Goal: Obtain resource: Obtain resource

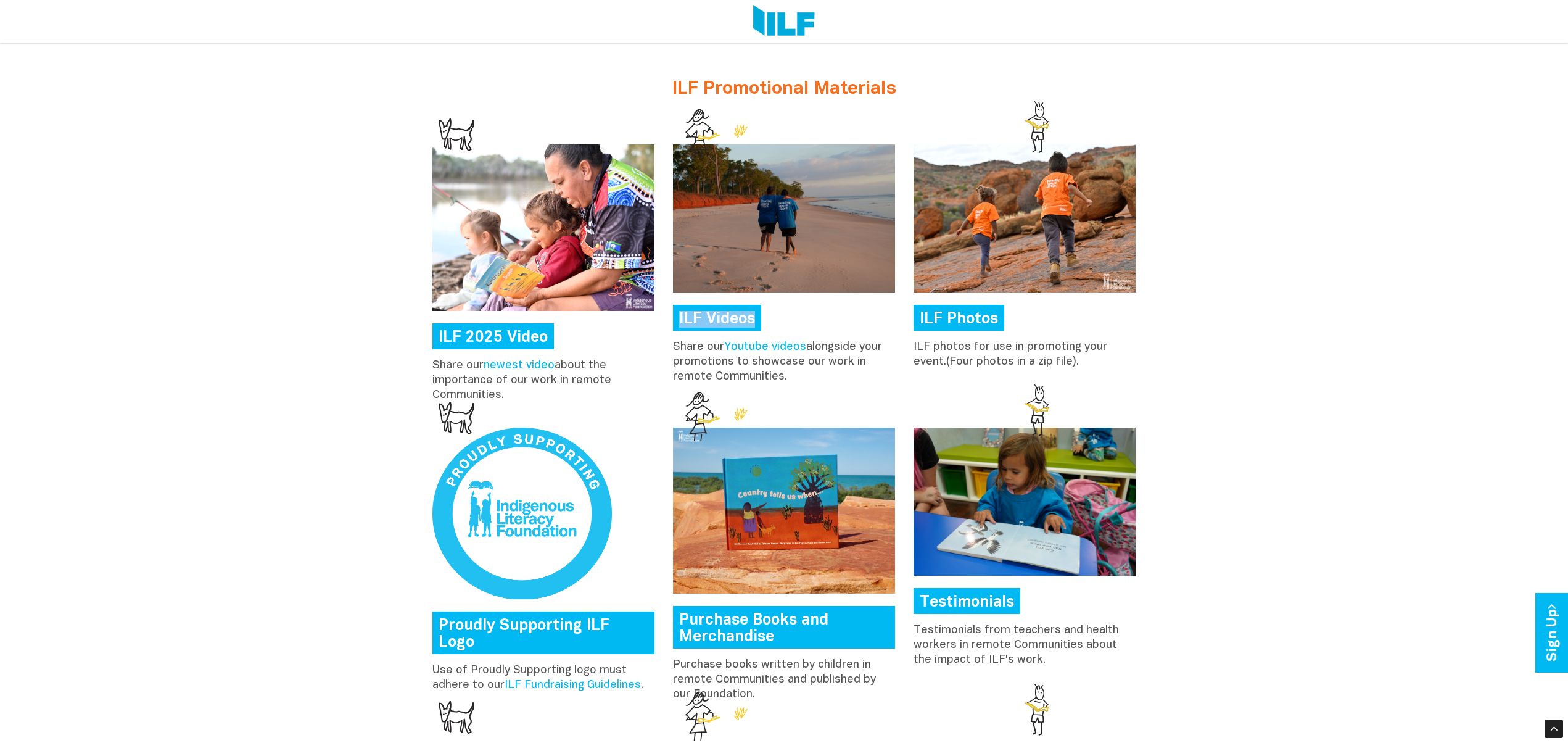
click at [1000, 602] on link "Testimonials" at bounding box center [967, 601] width 107 height 26
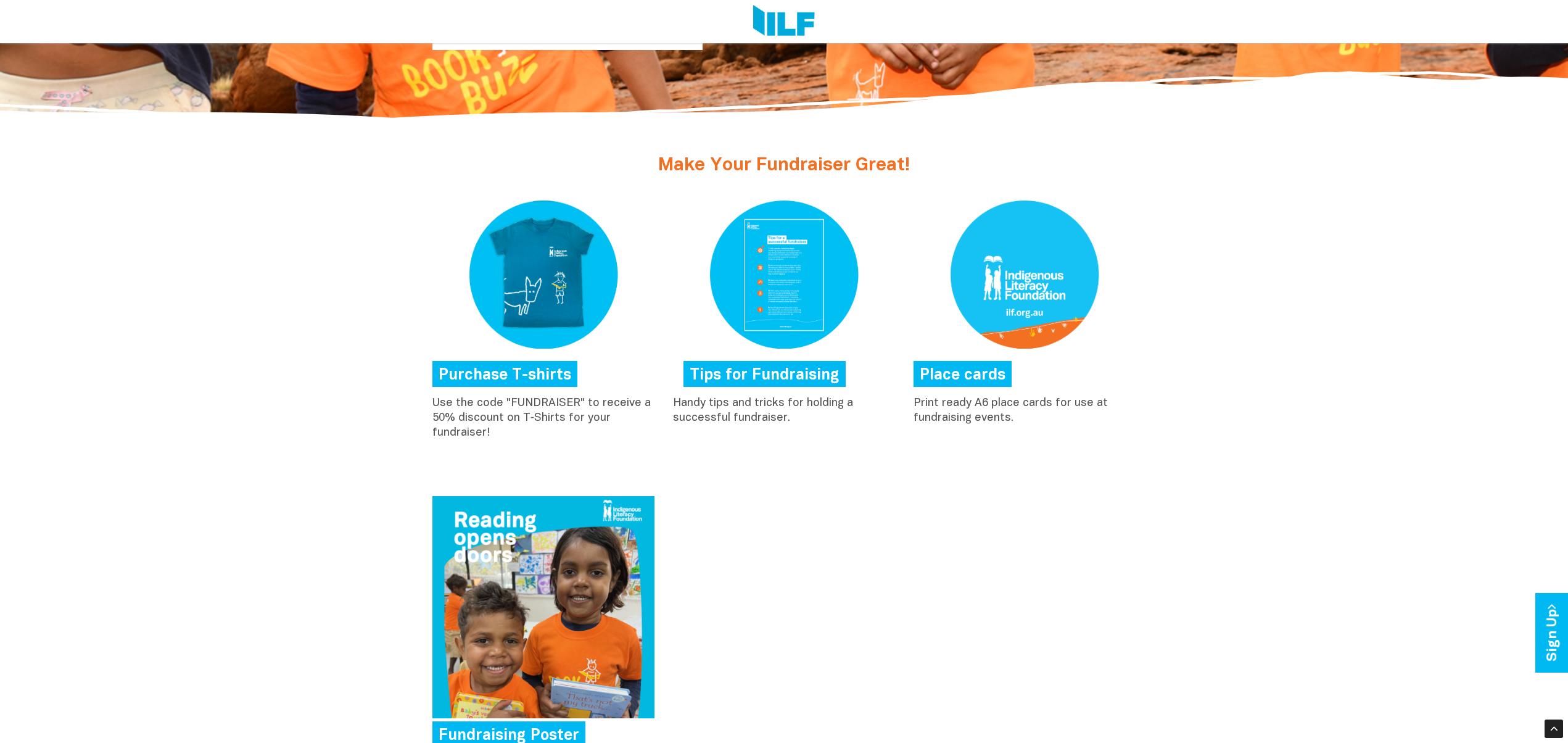
scroll to position [546, 0]
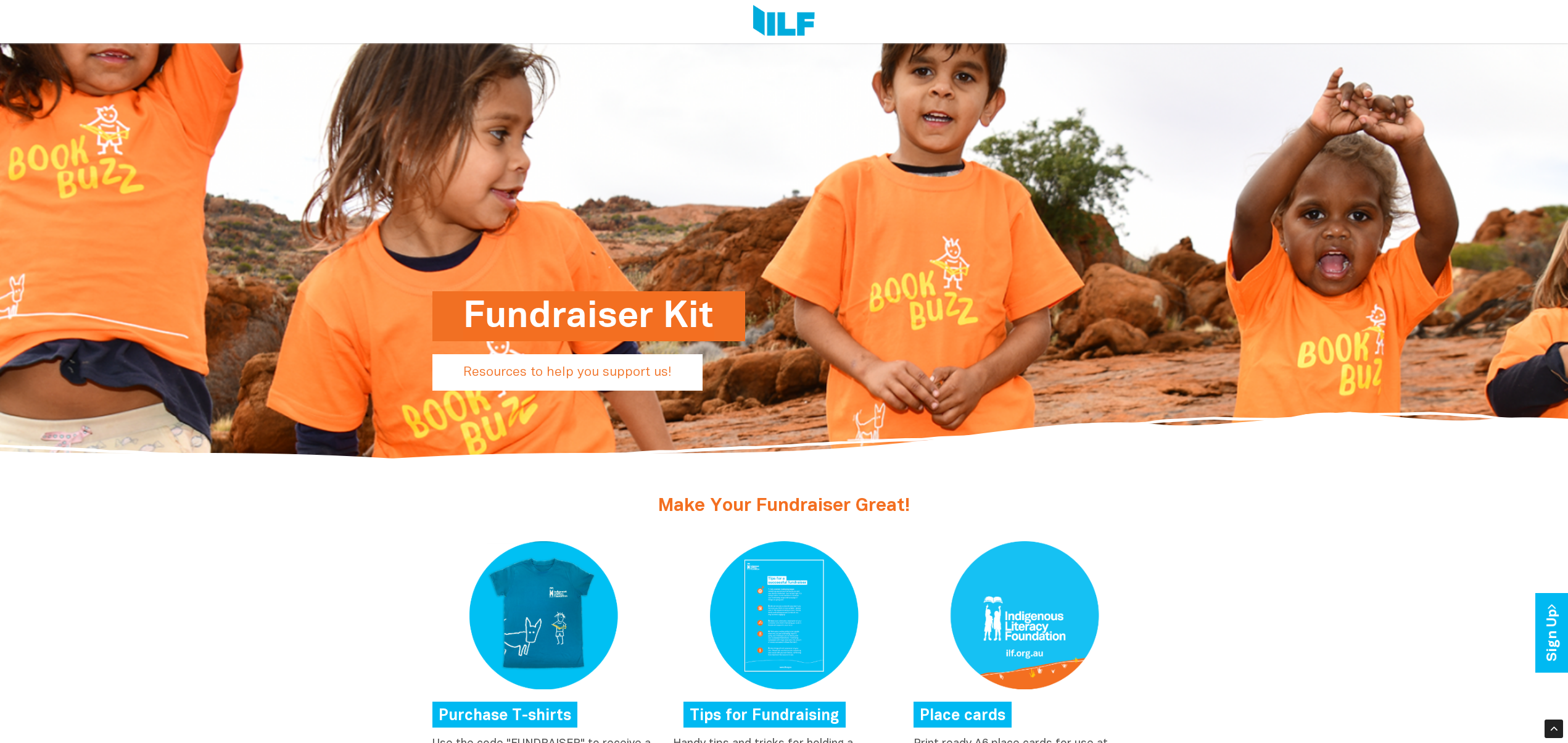
scroll to position [209, 0]
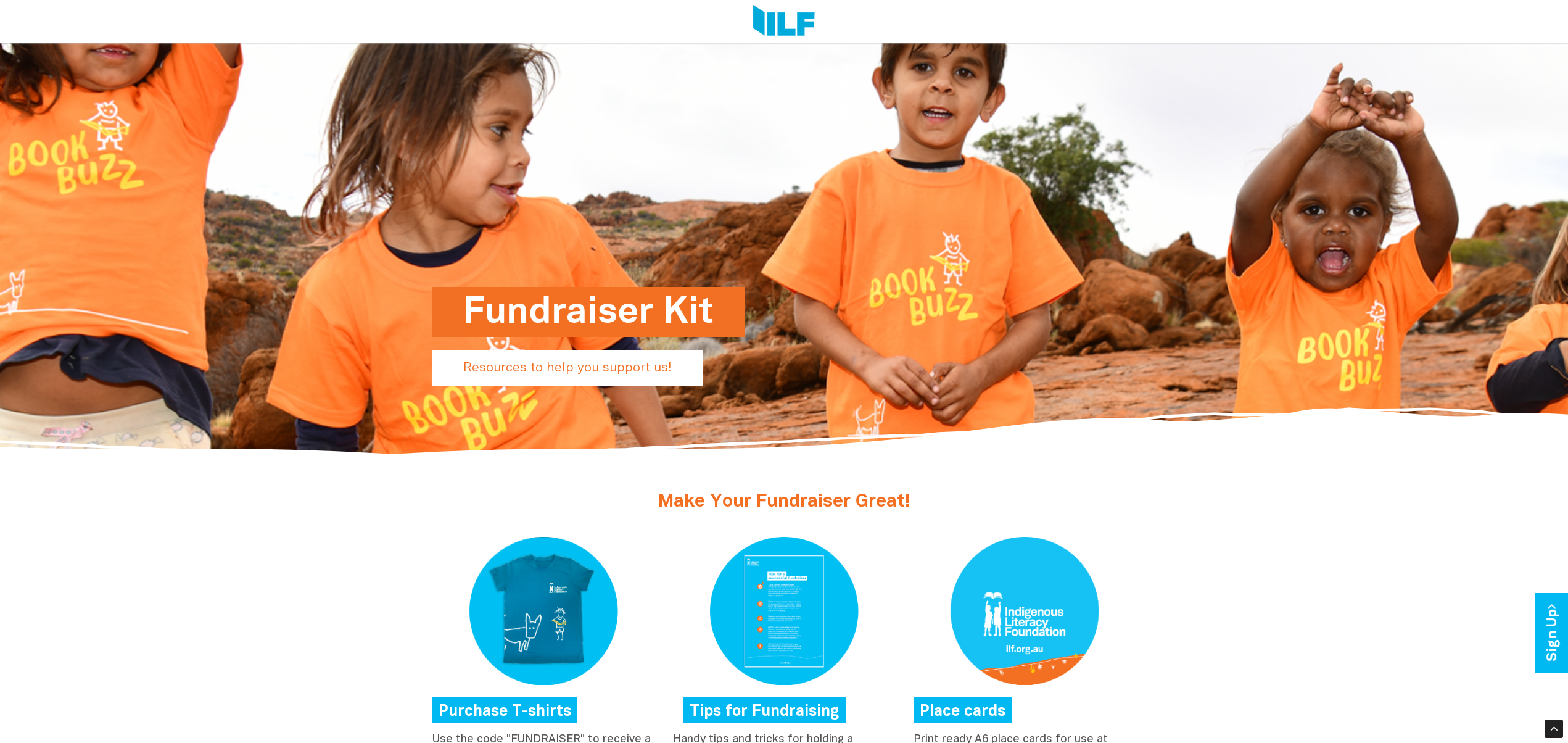
click at [647, 369] on p "Resources to help you support us!" at bounding box center [568, 368] width 270 height 36
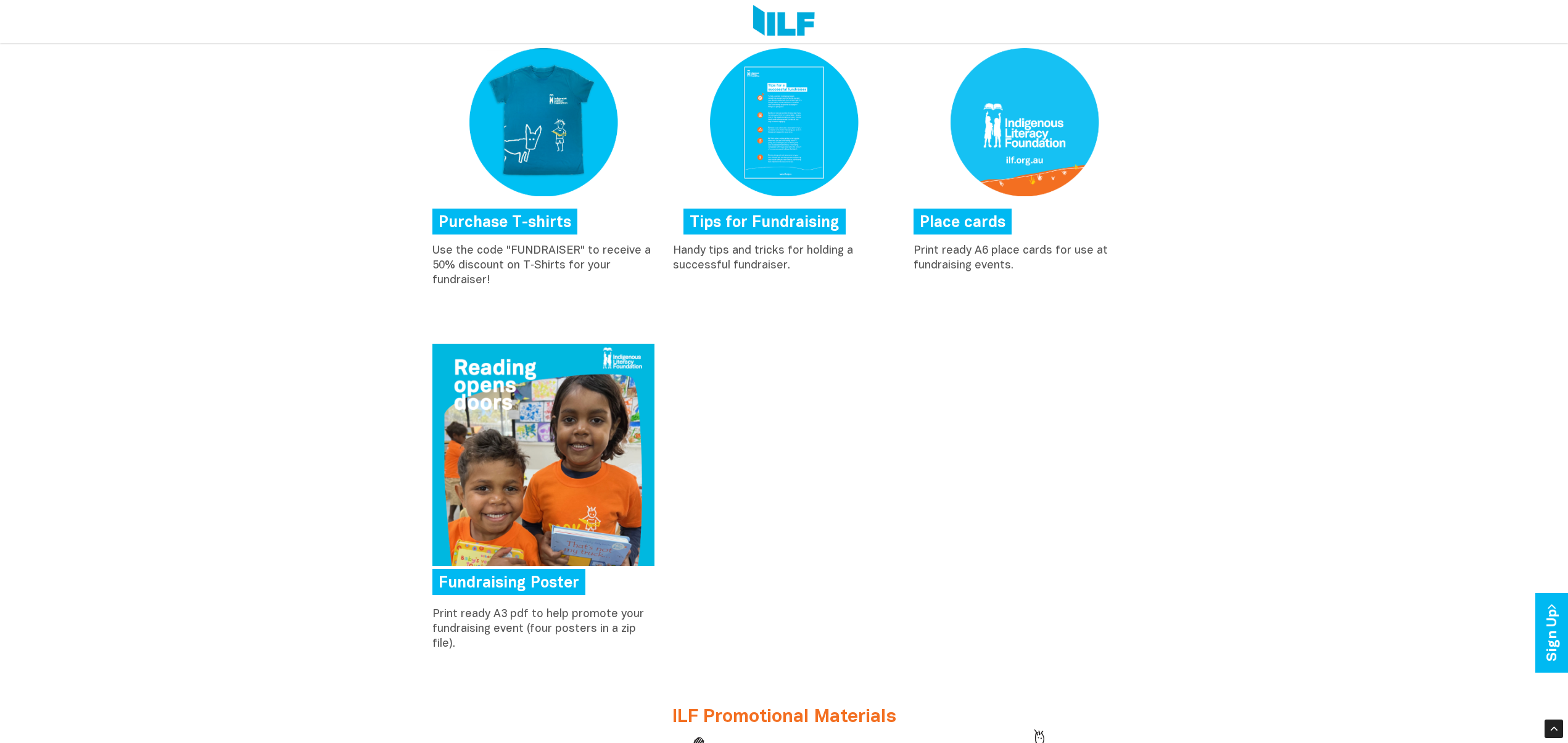
scroll to position [699, 0]
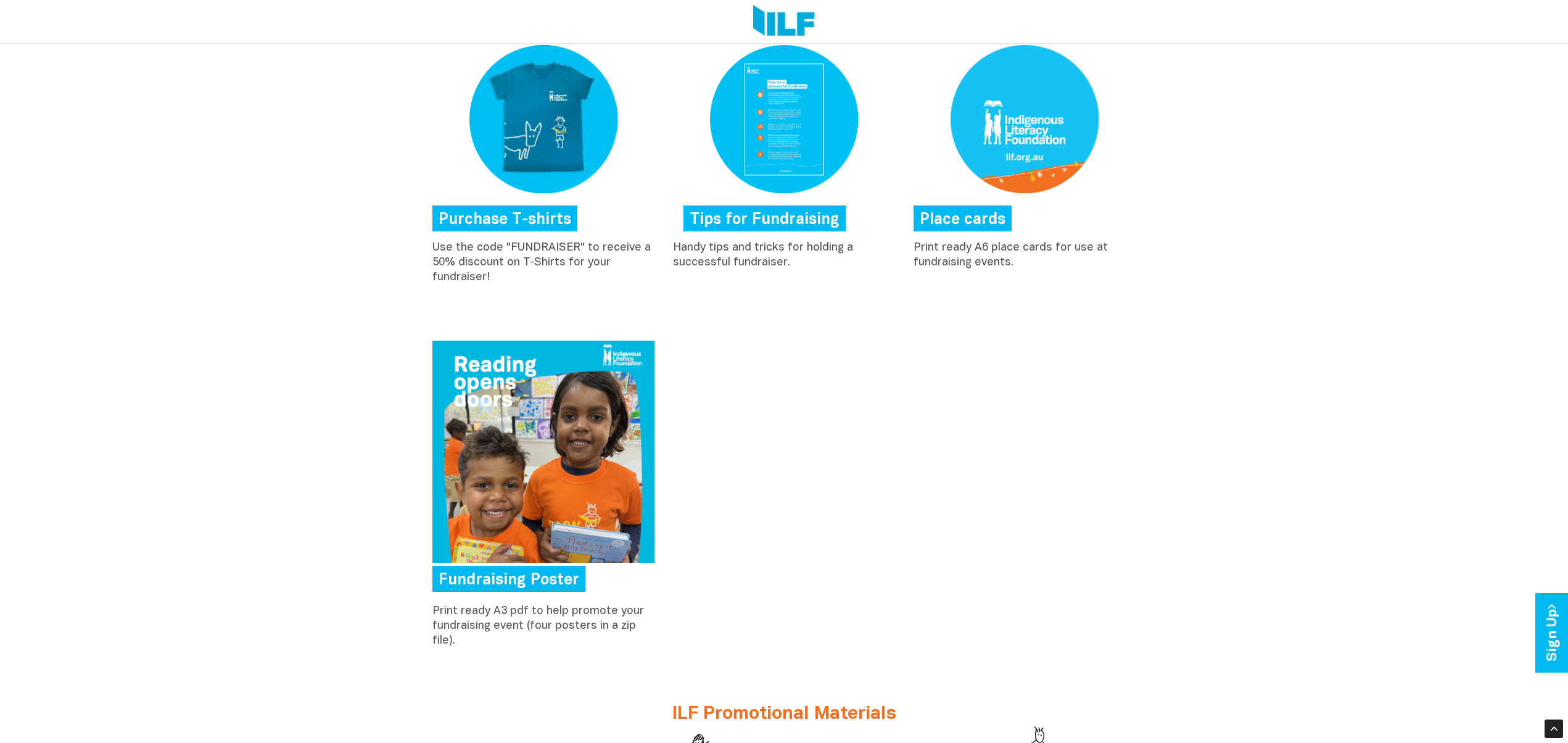
click at [1203, 359] on div "Make Your Fundraiser Great! Purchase T-shirts Use the code "FUNDRAISER" to rece…" at bounding box center [784, 667] width 1568 height 1352
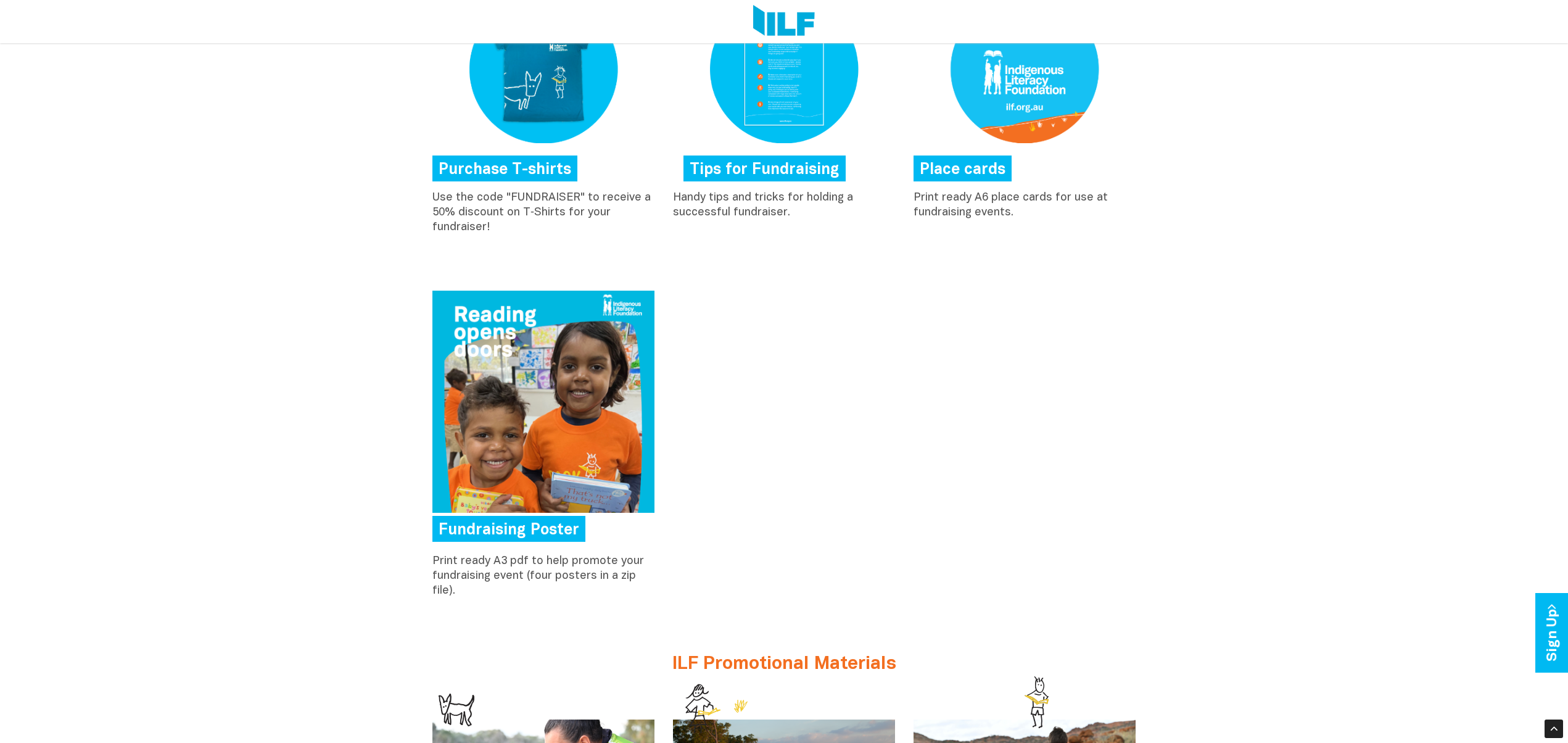
scroll to position [755, 0]
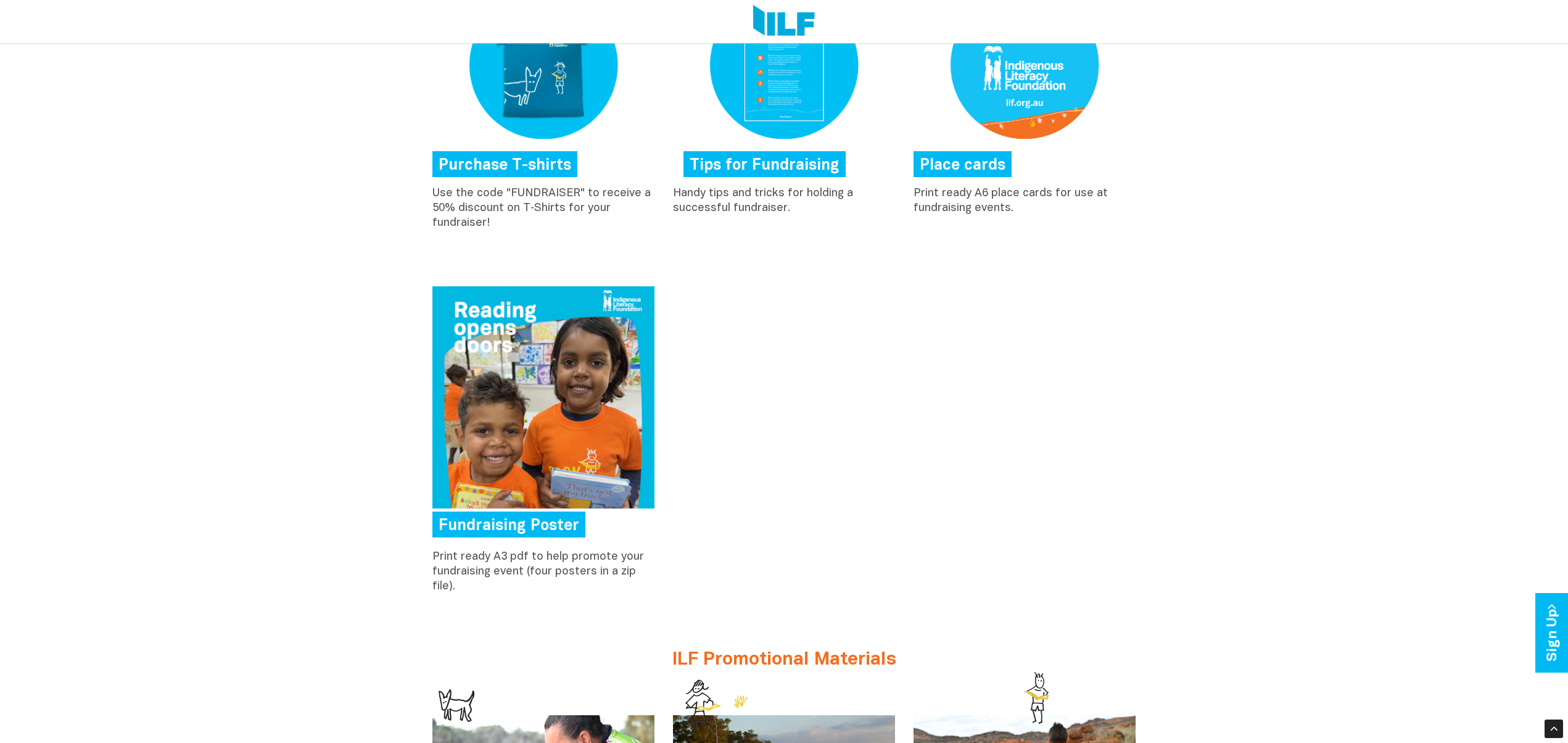
click at [856, 370] on div "Fundraising Poster Print ready A3 pdf to help promote your fundraising event (f…" at bounding box center [784, 443] width 722 height 314
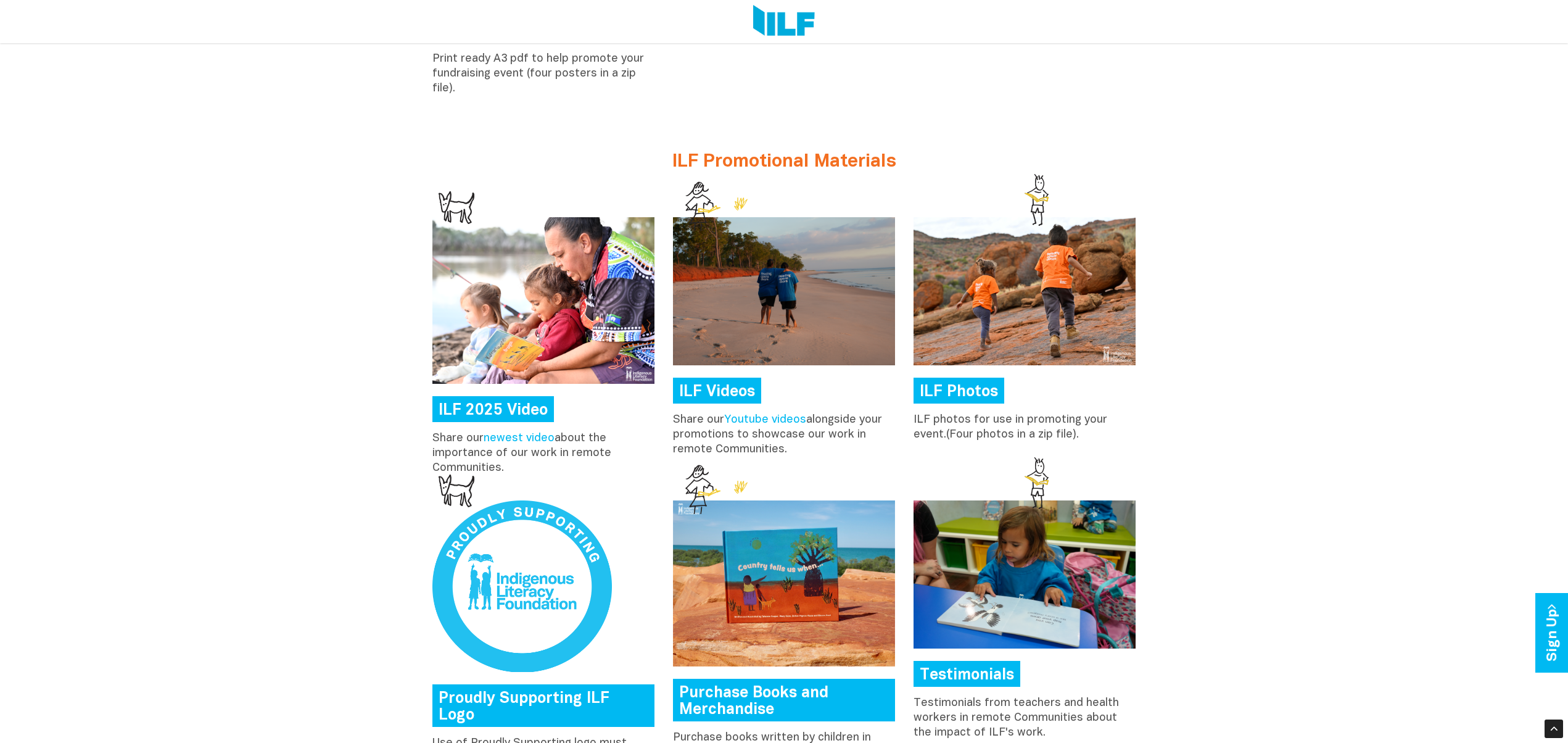
scroll to position [1317, 0]
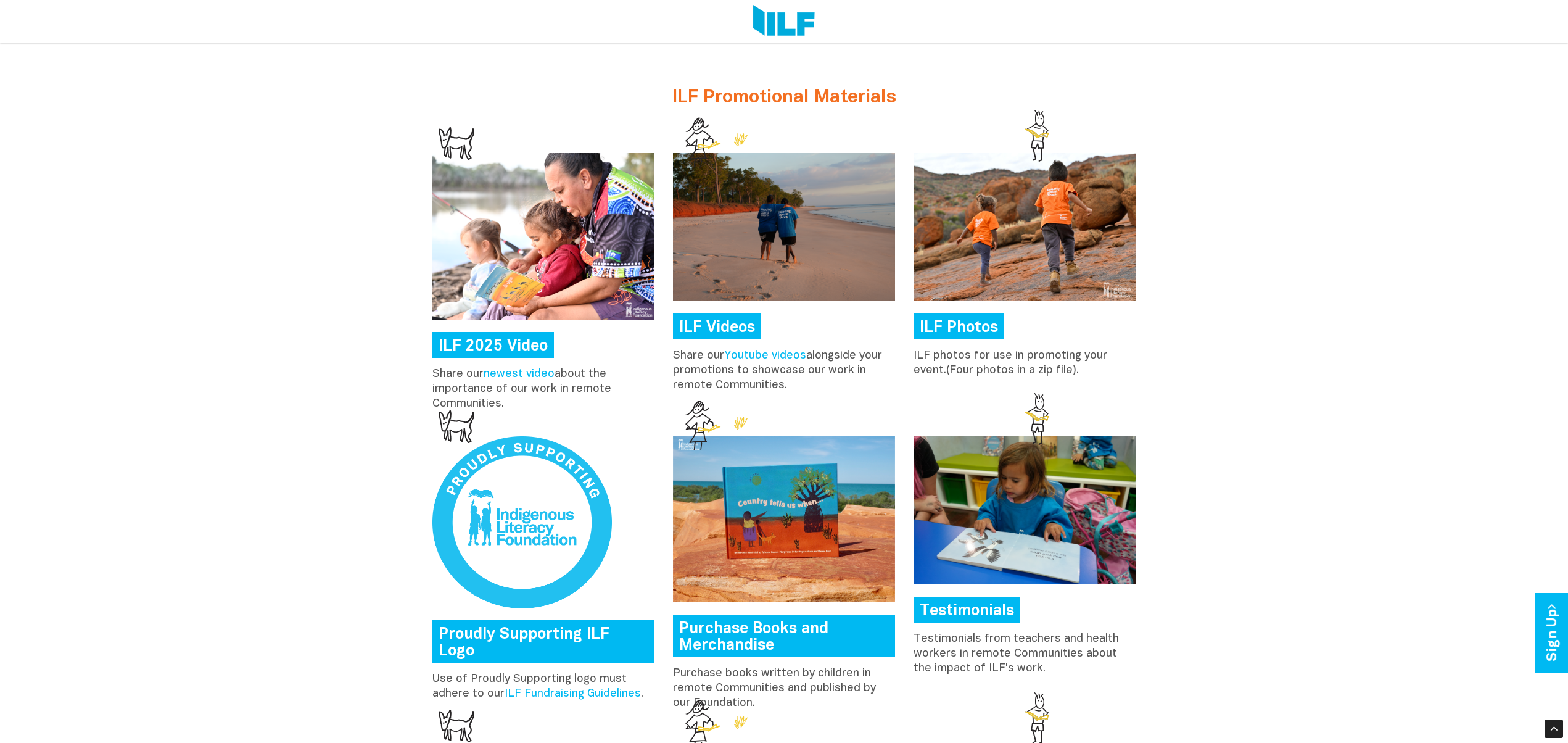
click at [397, 344] on div "Make Your Fundraiser Great! Purchase T-shirts Use the code "FUNDRAISER" to rece…" at bounding box center [784, 50] width 1568 height 1352
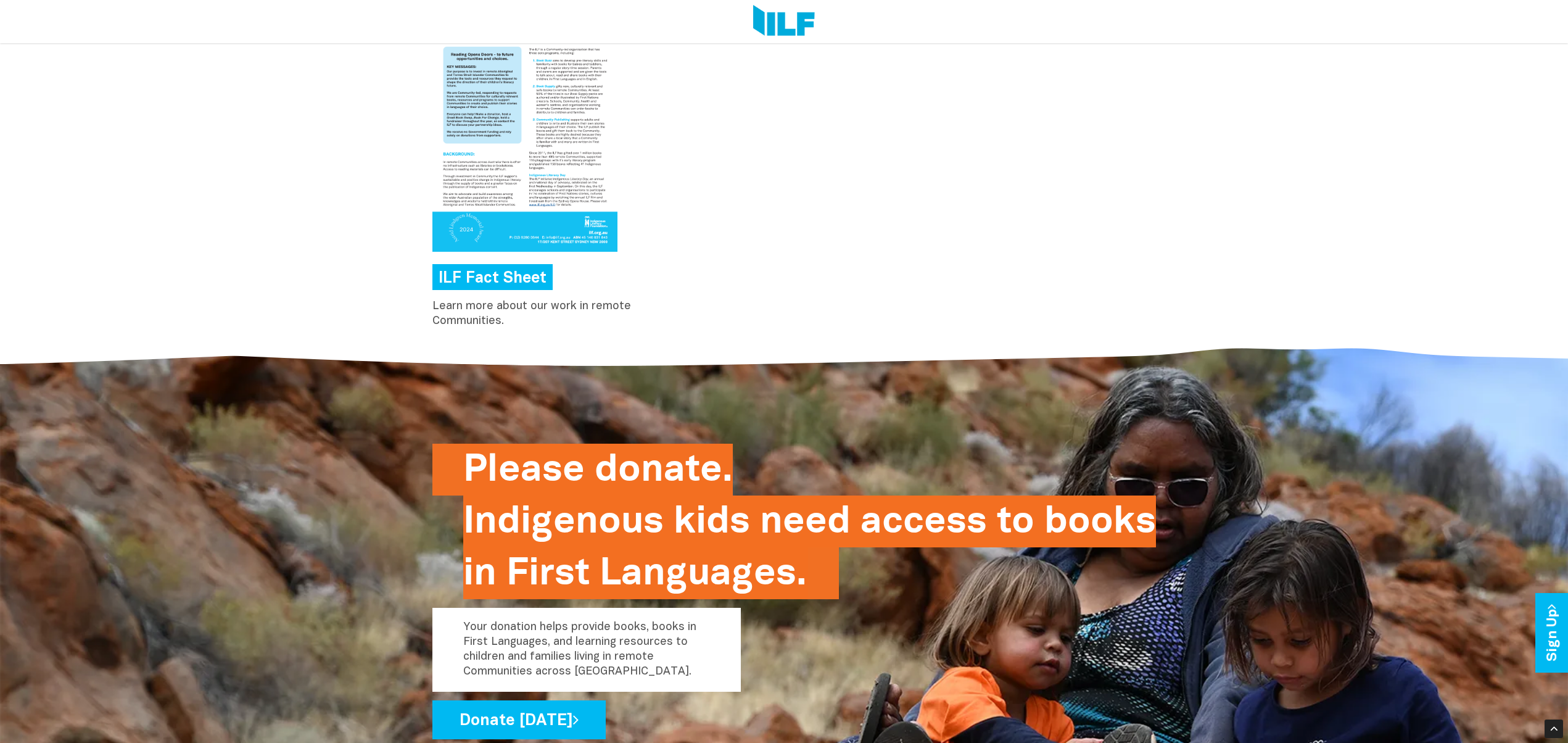
click at [976, 328] on div "ILF Fact Sheet Learn more about our work in remote Communities." at bounding box center [784, 170] width 722 height 330
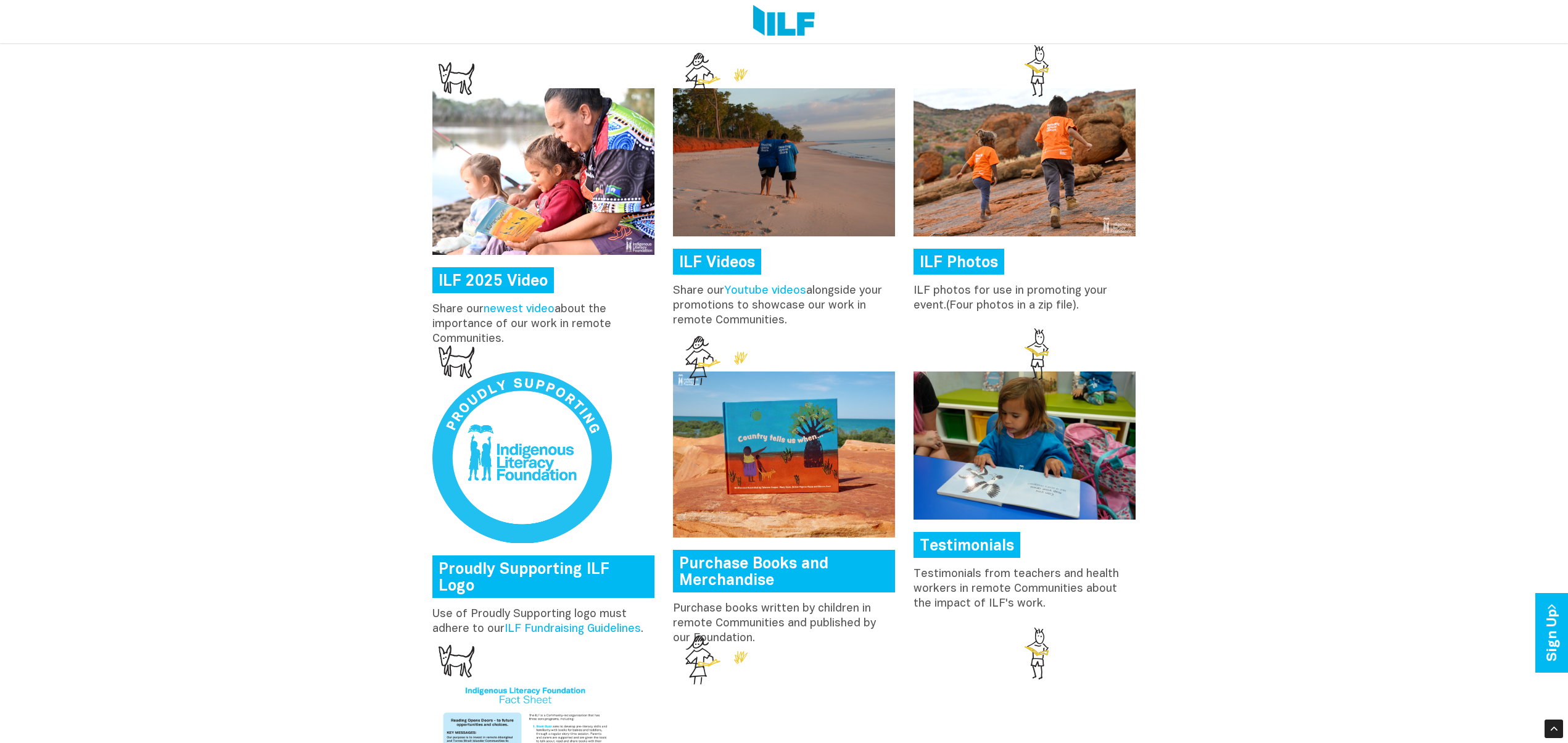
scroll to position [1383, 0]
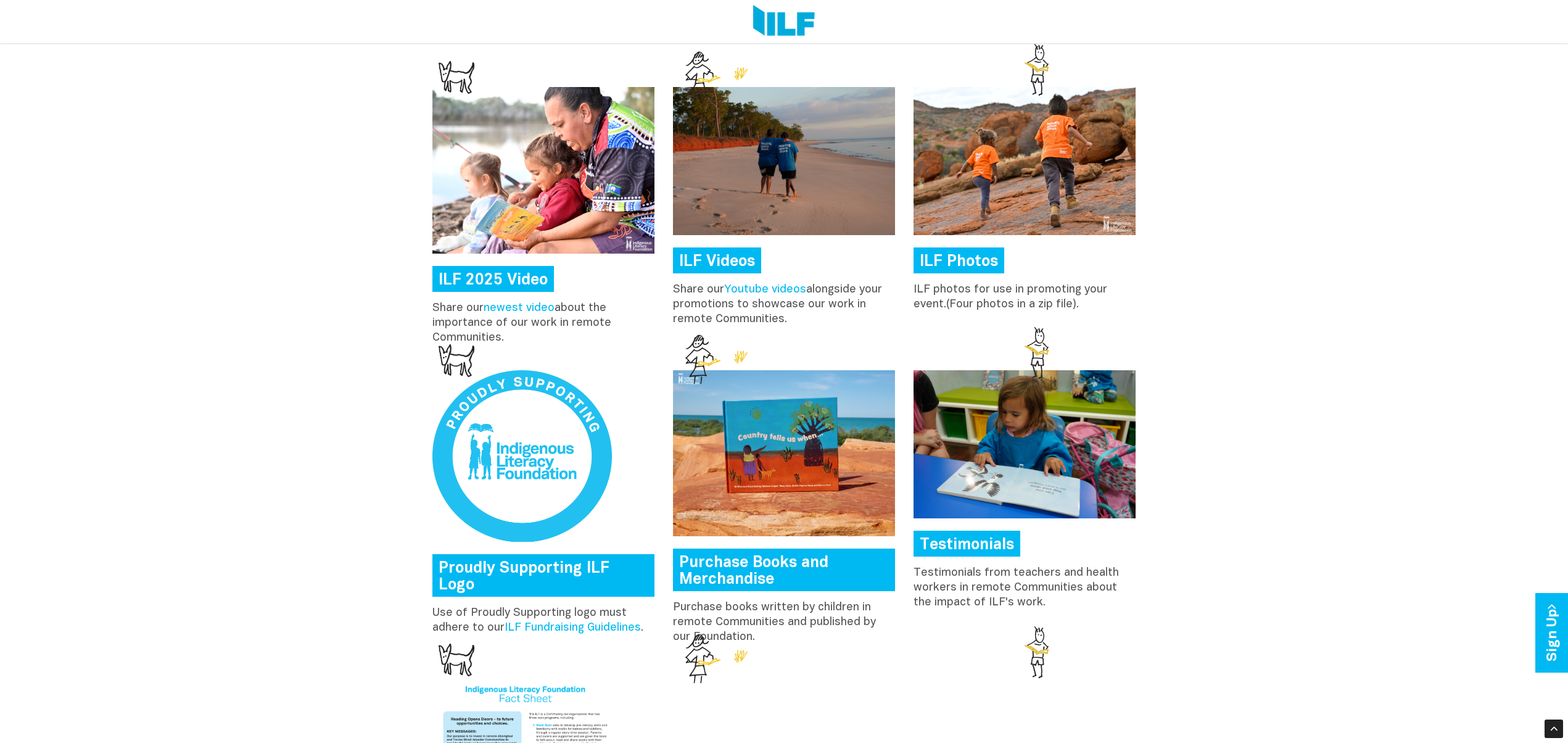
click at [970, 261] on link "ILF Photos" at bounding box center [959, 260] width 91 height 26
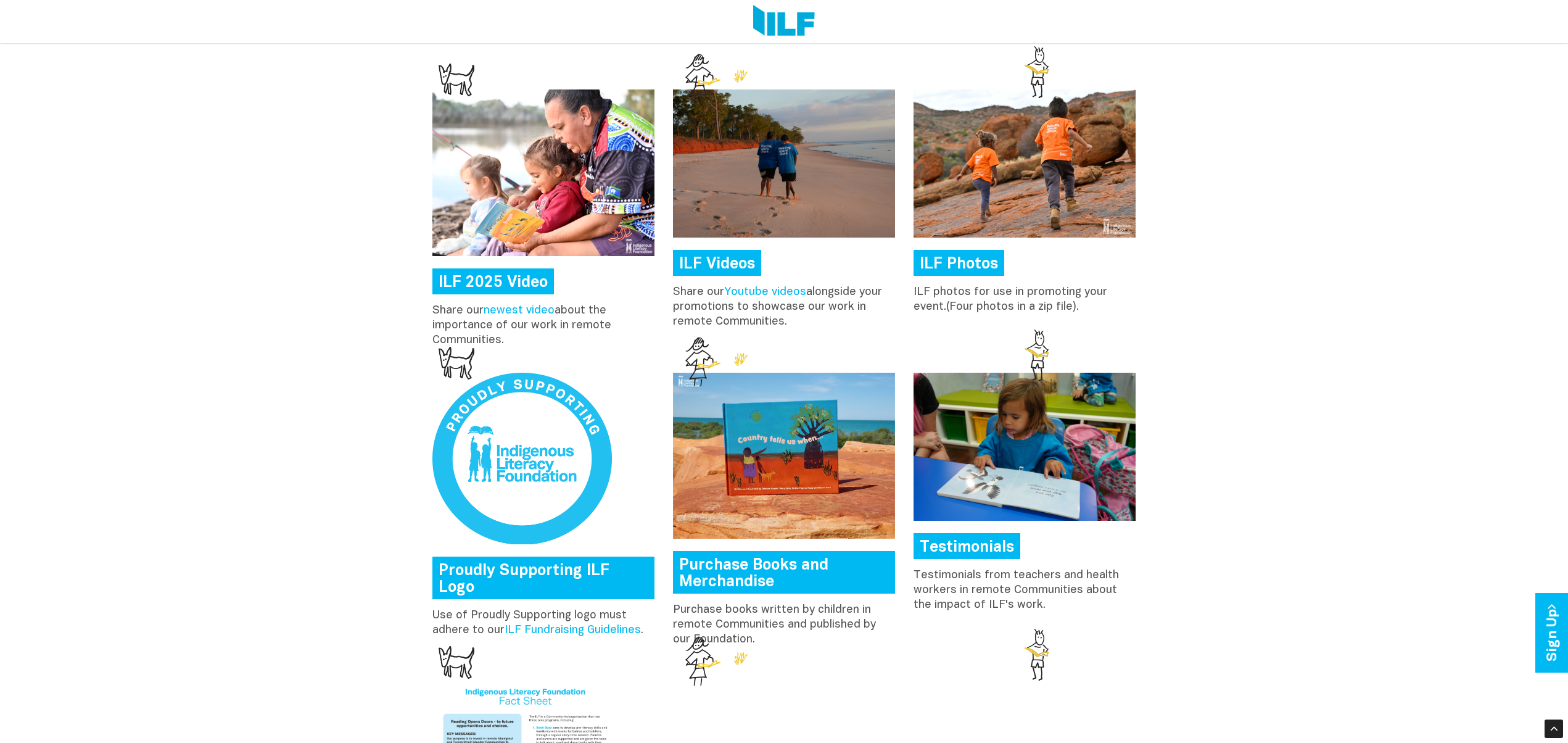
scroll to position [1381, 0]
click at [979, 547] on link "Testimonials" at bounding box center [967, 545] width 107 height 26
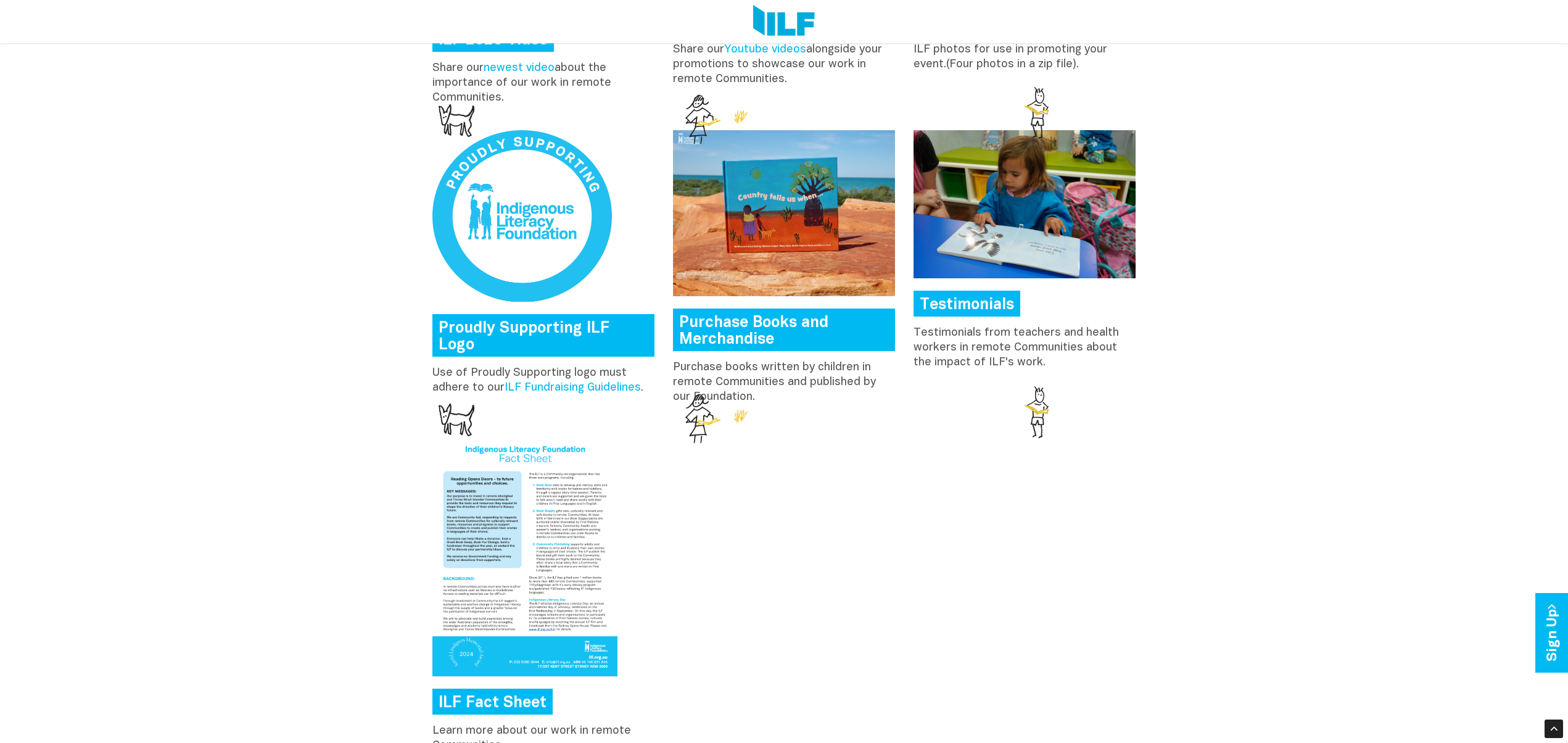
scroll to position [1653, 0]
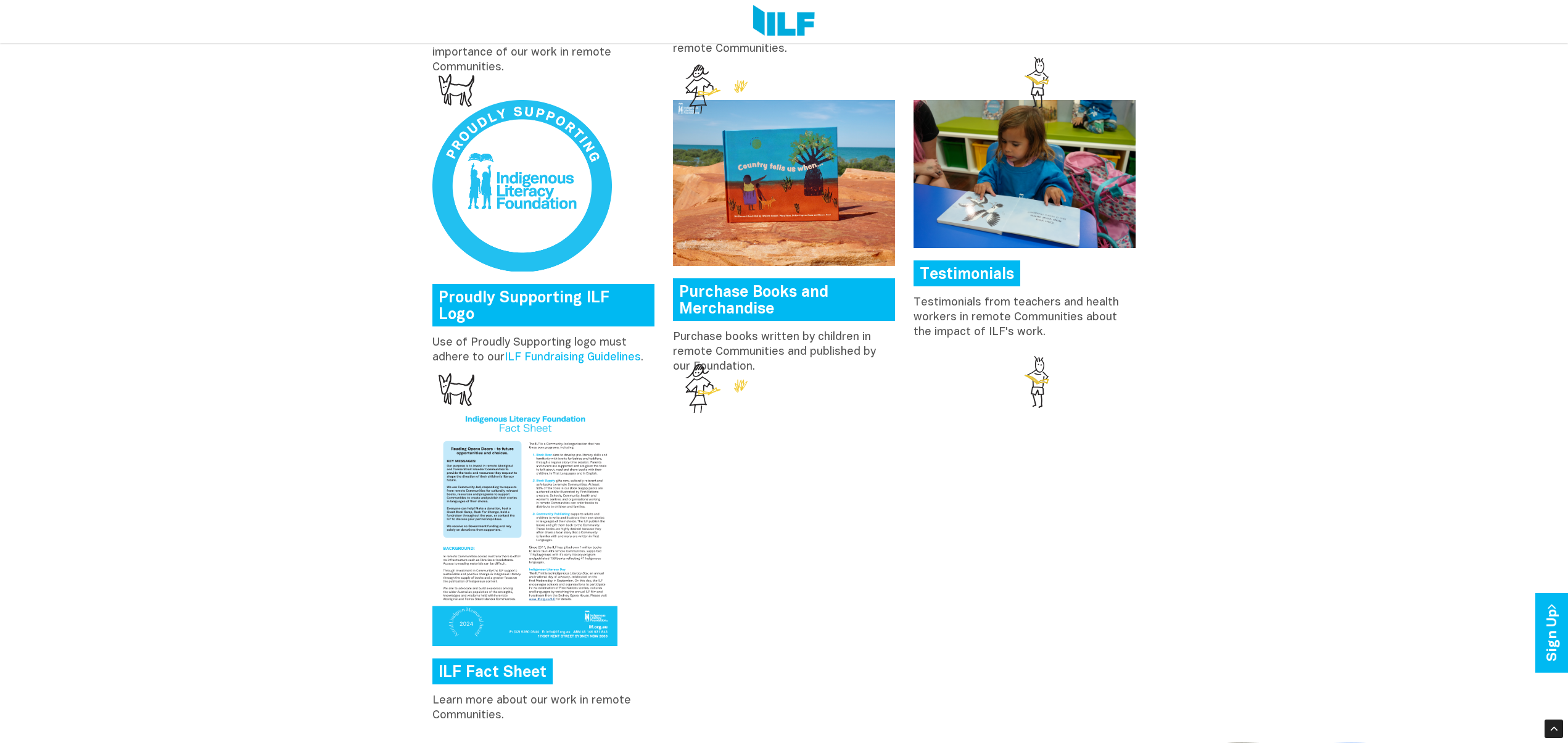
click at [801, 619] on div "ILF Fact Sheet Learn more about our work in remote Communities." at bounding box center [784, 564] width 722 height 330
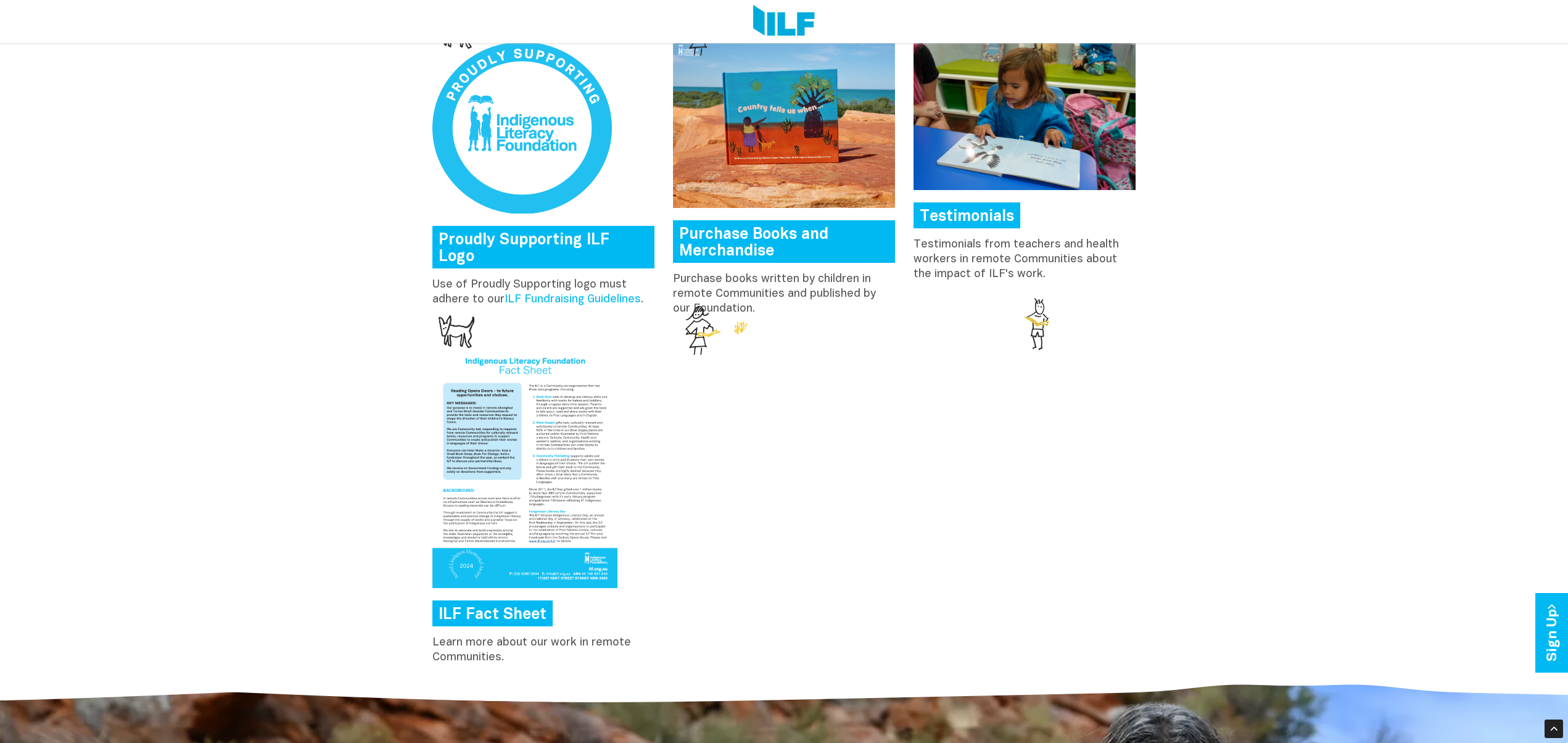
scroll to position [1704, 0]
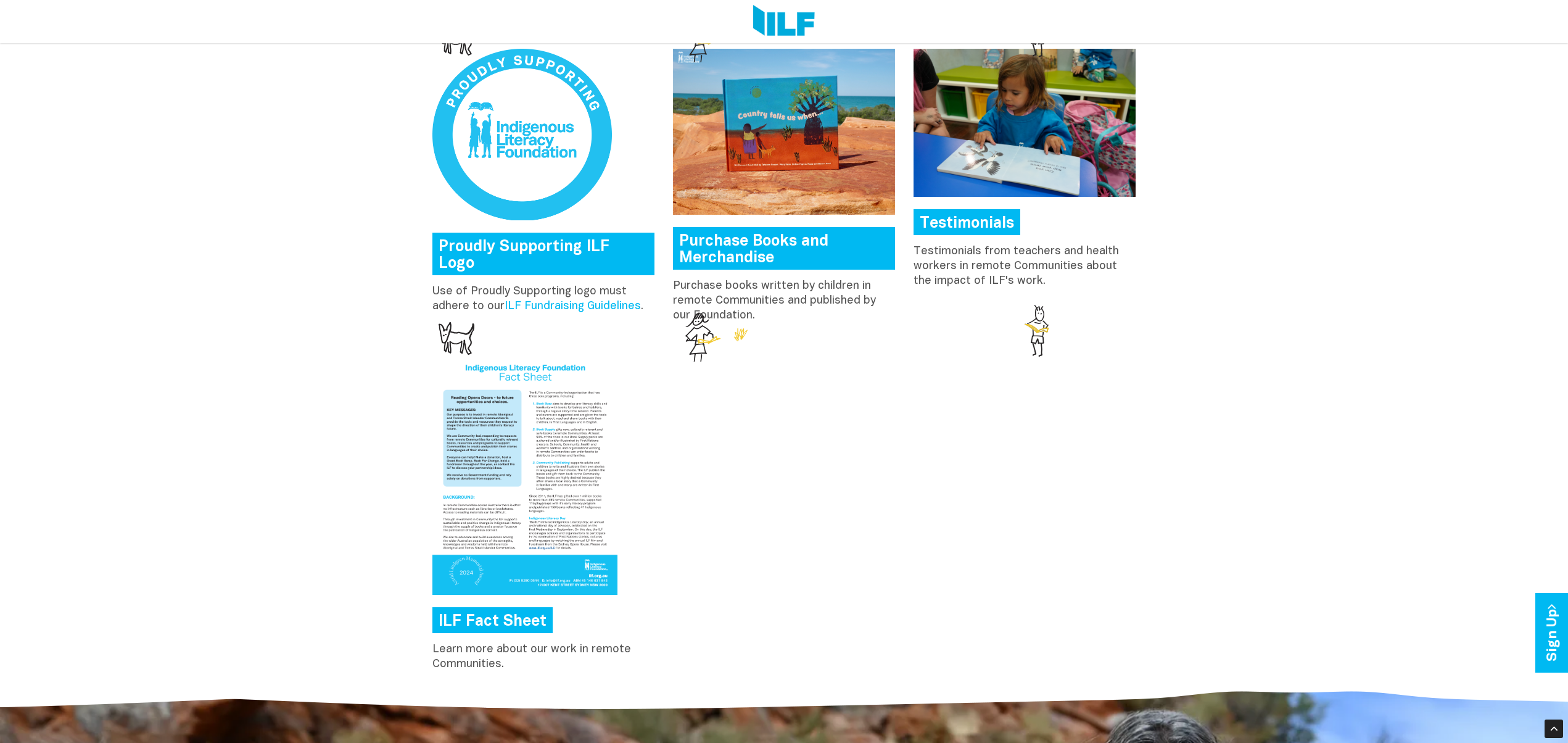
click at [842, 537] on div "ILF Fact Sheet Learn more about our work in remote Communities." at bounding box center [784, 513] width 722 height 330
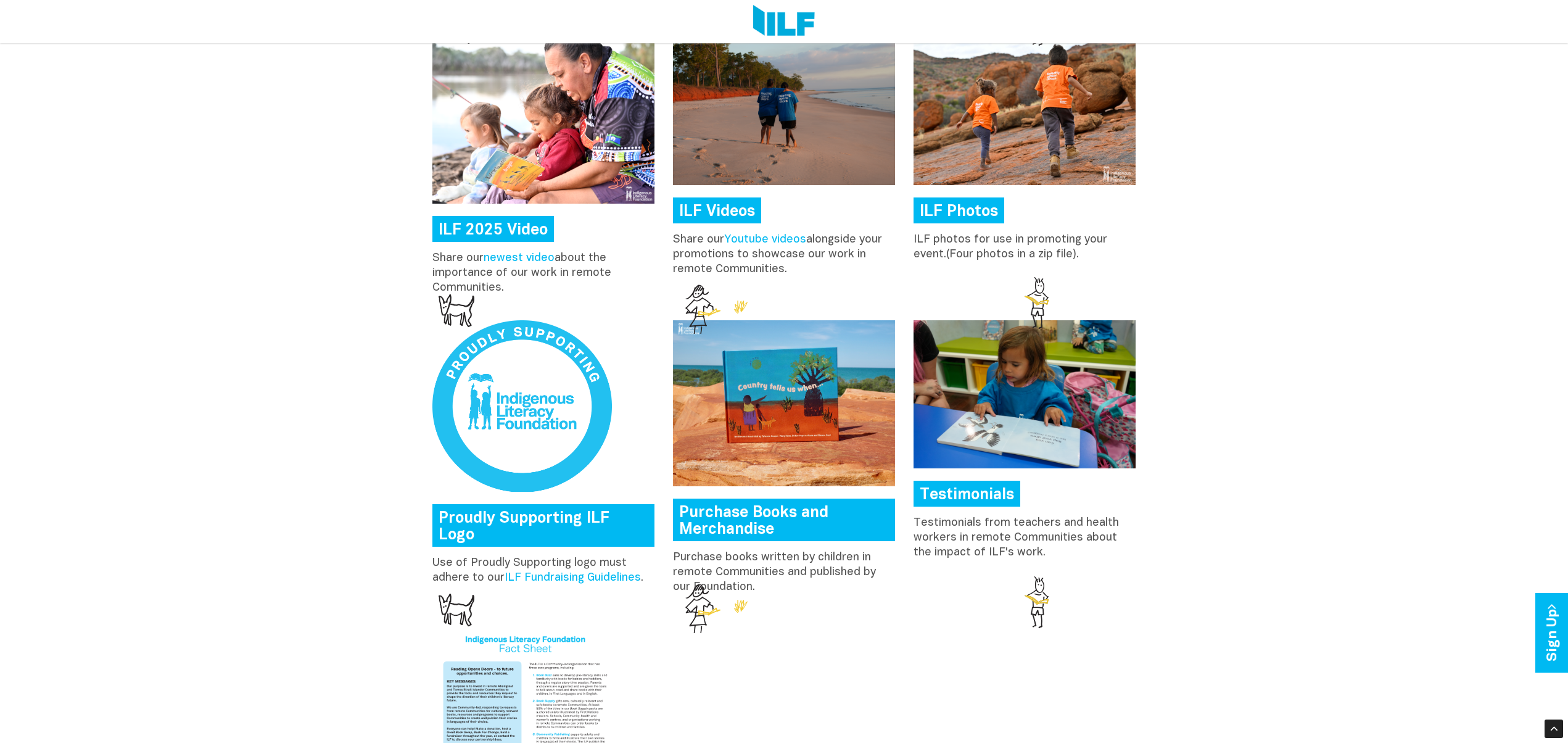
scroll to position [1424, 0]
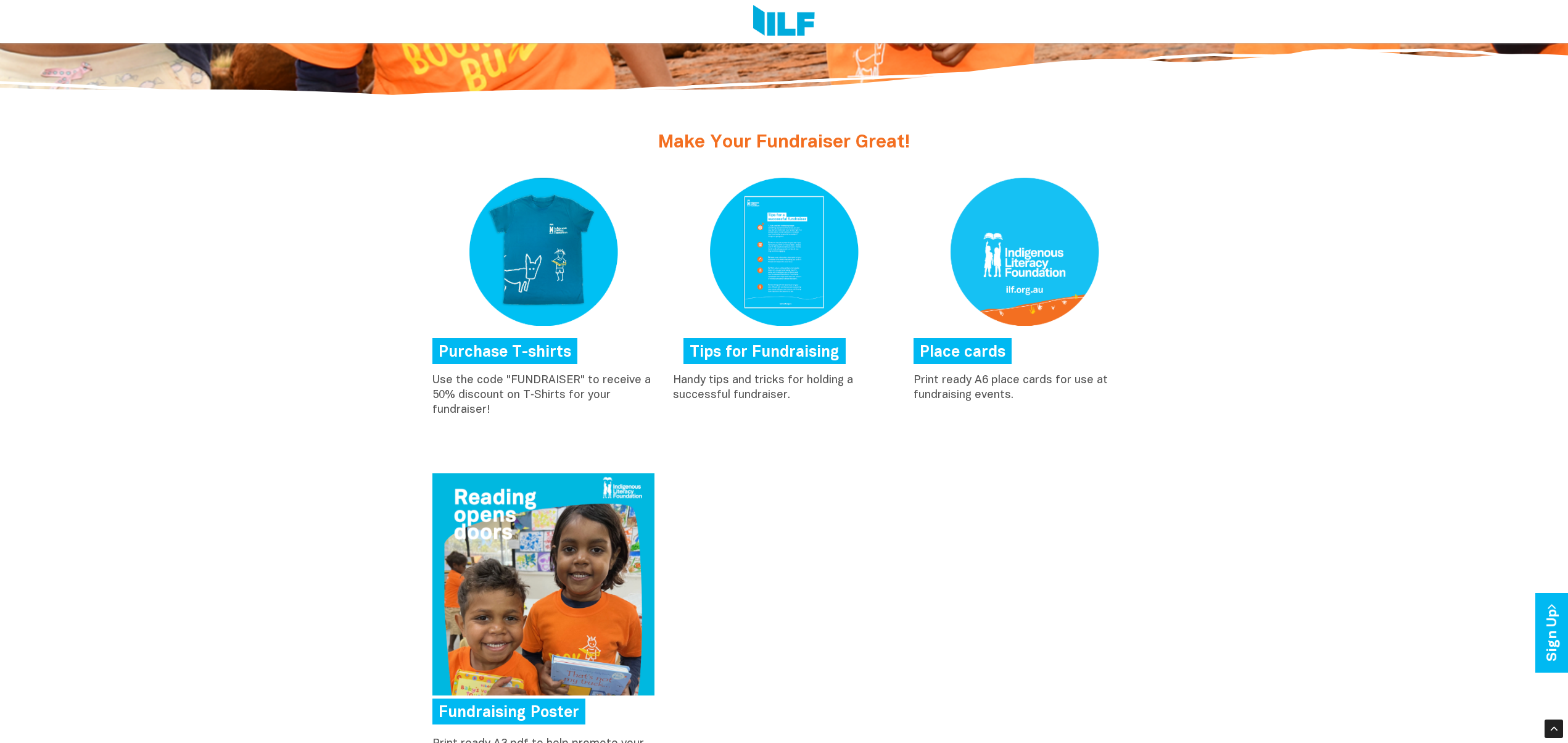
scroll to position [587, 0]
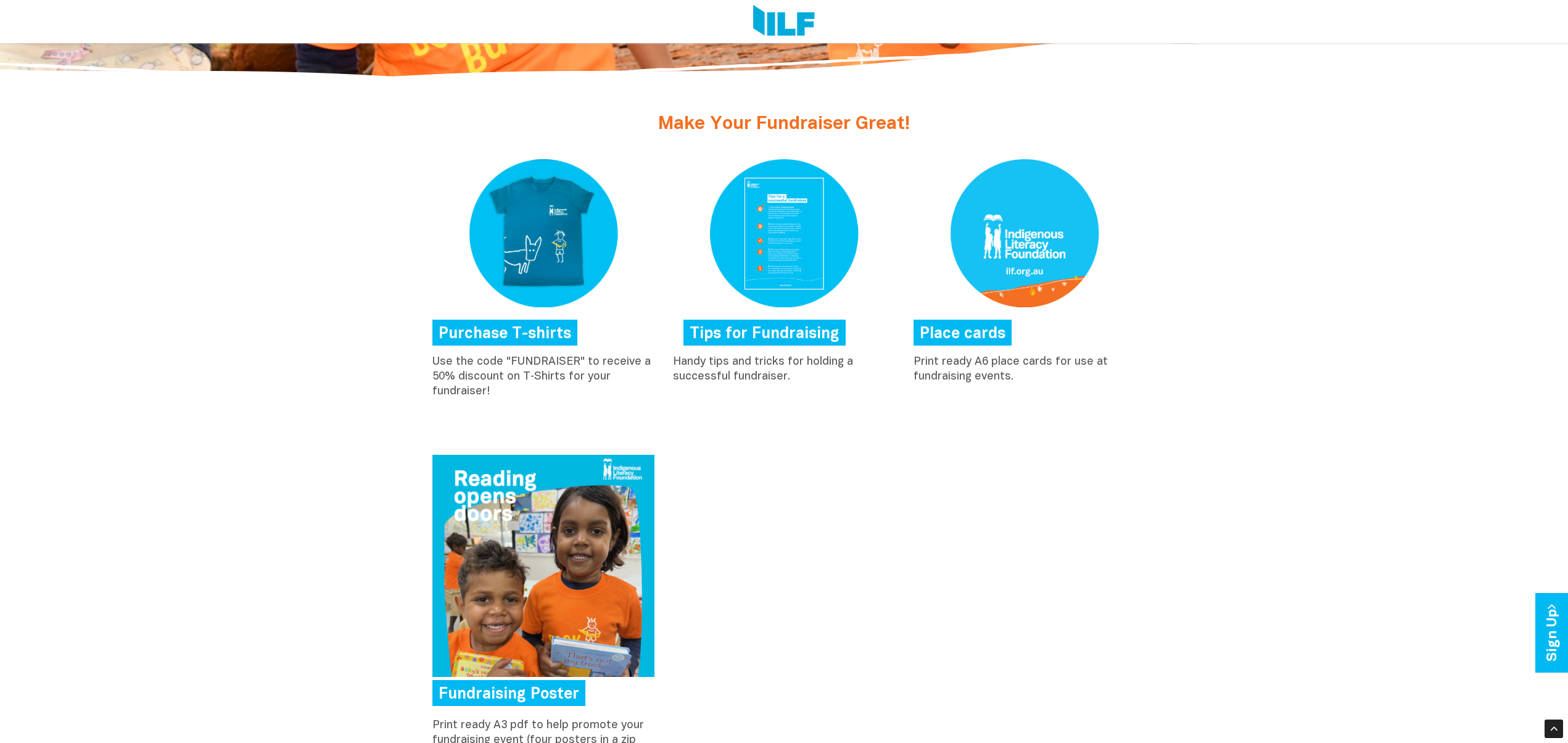
drag, startPoint x: 996, startPoint y: 375, endPoint x: 911, endPoint y: 361, distance: 86.1
click at [911, 361] on div "Place cards Print ready A6 place cards for use at fundraising events." at bounding box center [1025, 275] width 241 height 231
copy p "Print ready A6 place cards for use at fundraising events."
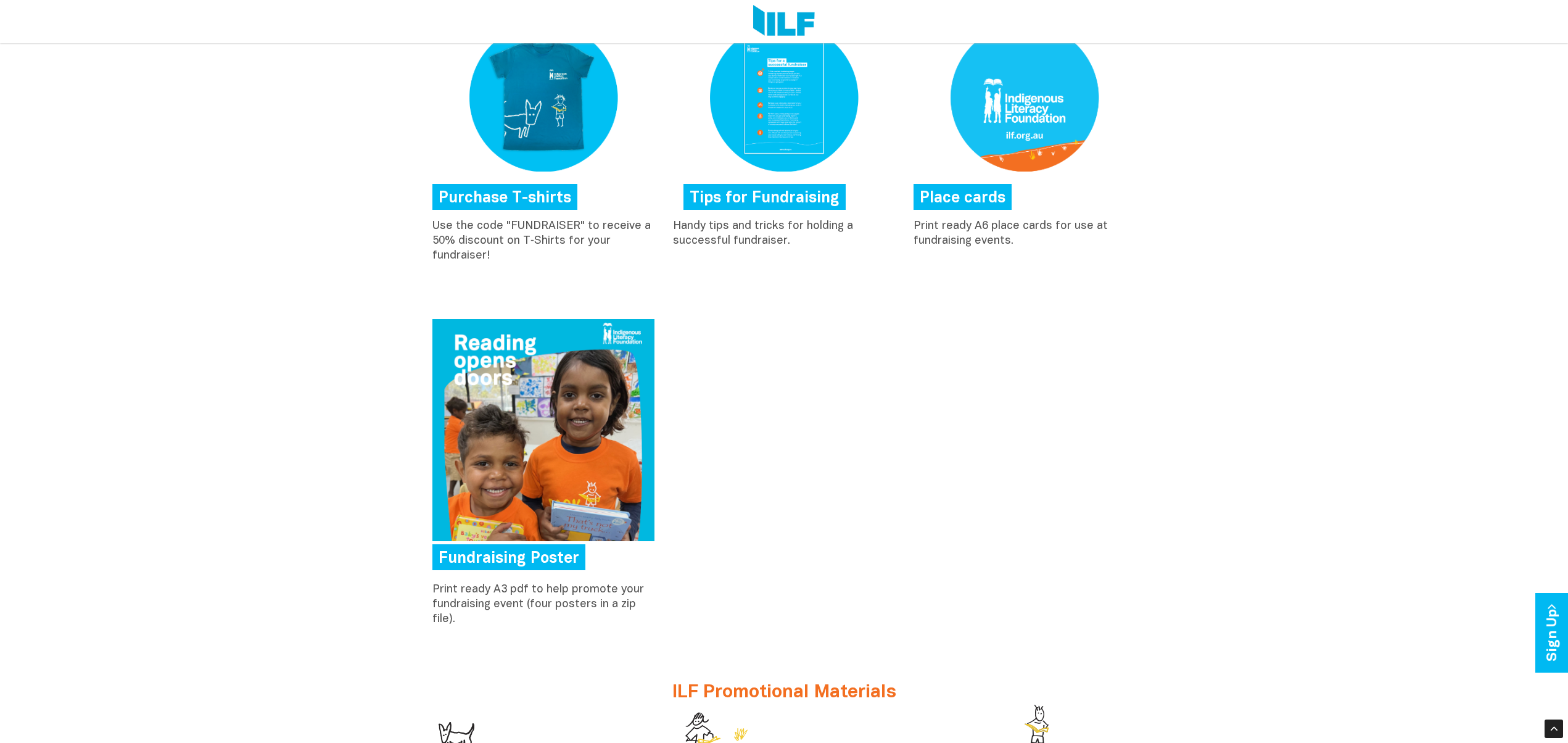
scroll to position [735, 0]
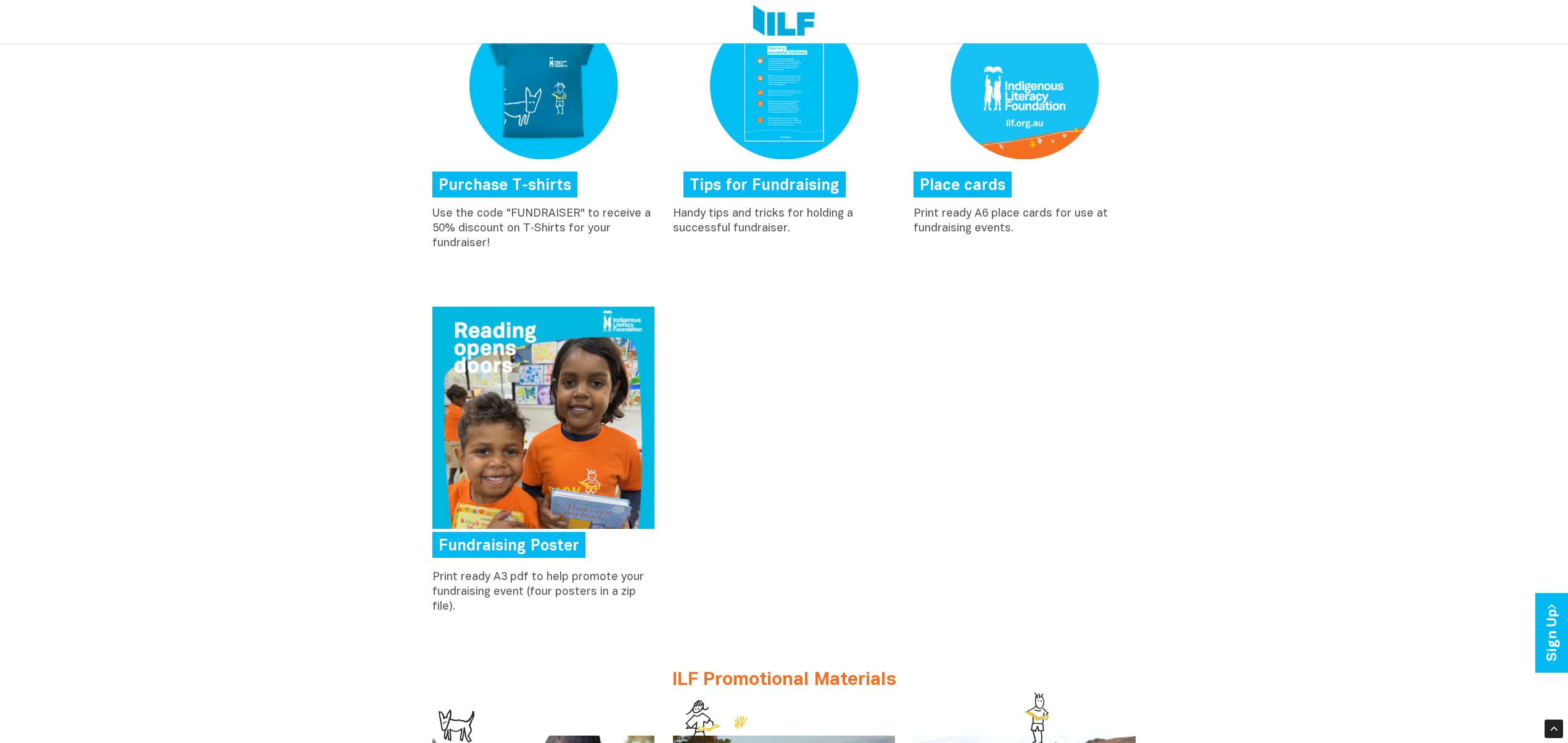
drag, startPoint x: 463, startPoint y: 602, endPoint x: 428, endPoint y: 576, distance: 43.6
click at [428, 576] on div "Fundraising Poster Print ready A3 pdf to help promote your fundraising event (f…" at bounding box center [543, 463] width 241 height 314
copy p "Print ready A3 pdf to help promote your fundraising event (four posters in a zi…"
drag, startPoint x: 765, startPoint y: 225, endPoint x: 673, endPoint y: 212, distance: 92.9
click at [673, 212] on p "Handy tips and tricks for holding a successful fundraiser." at bounding box center [784, 222] width 222 height 30
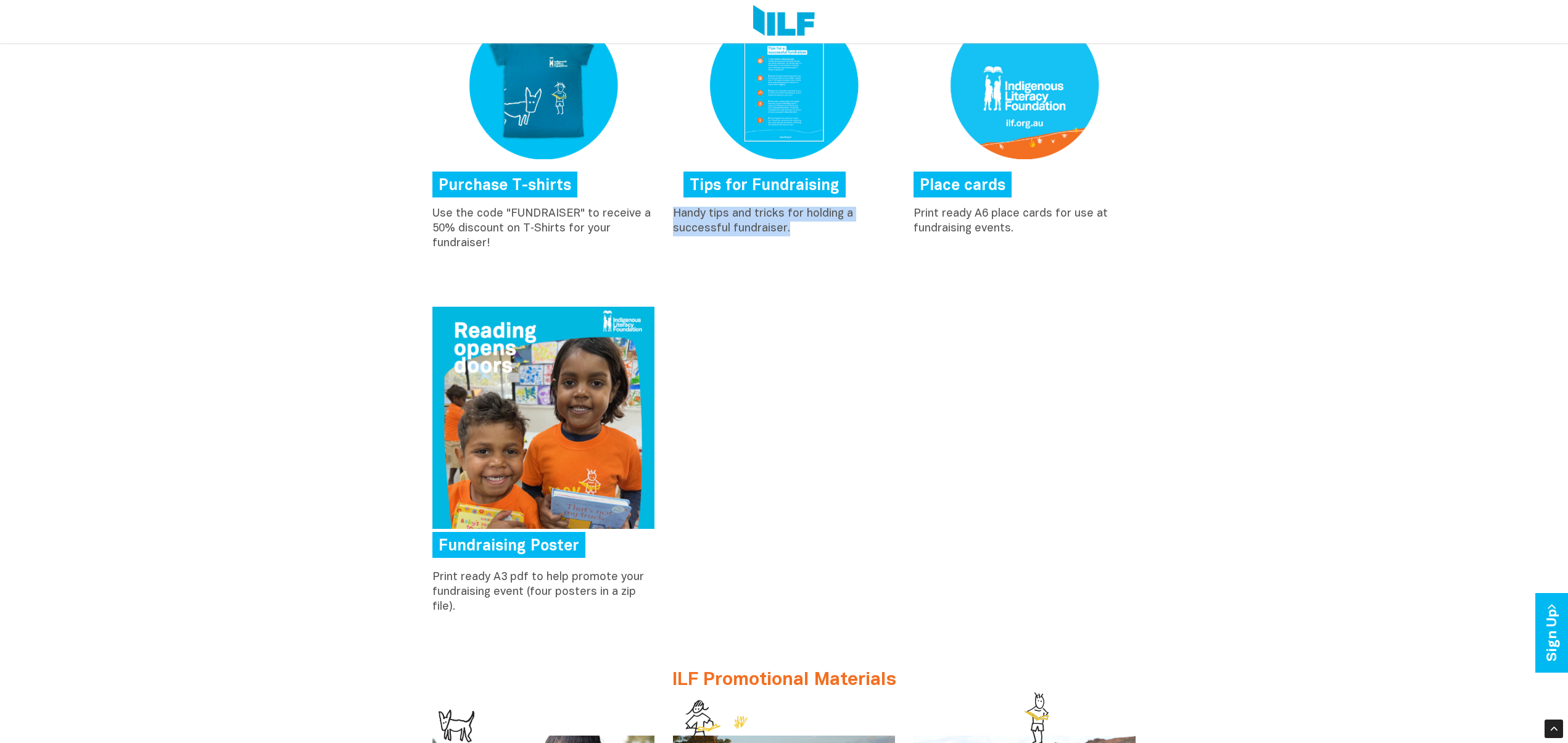
copy p "Handy tips and tricks for holding a successful fundraiser."
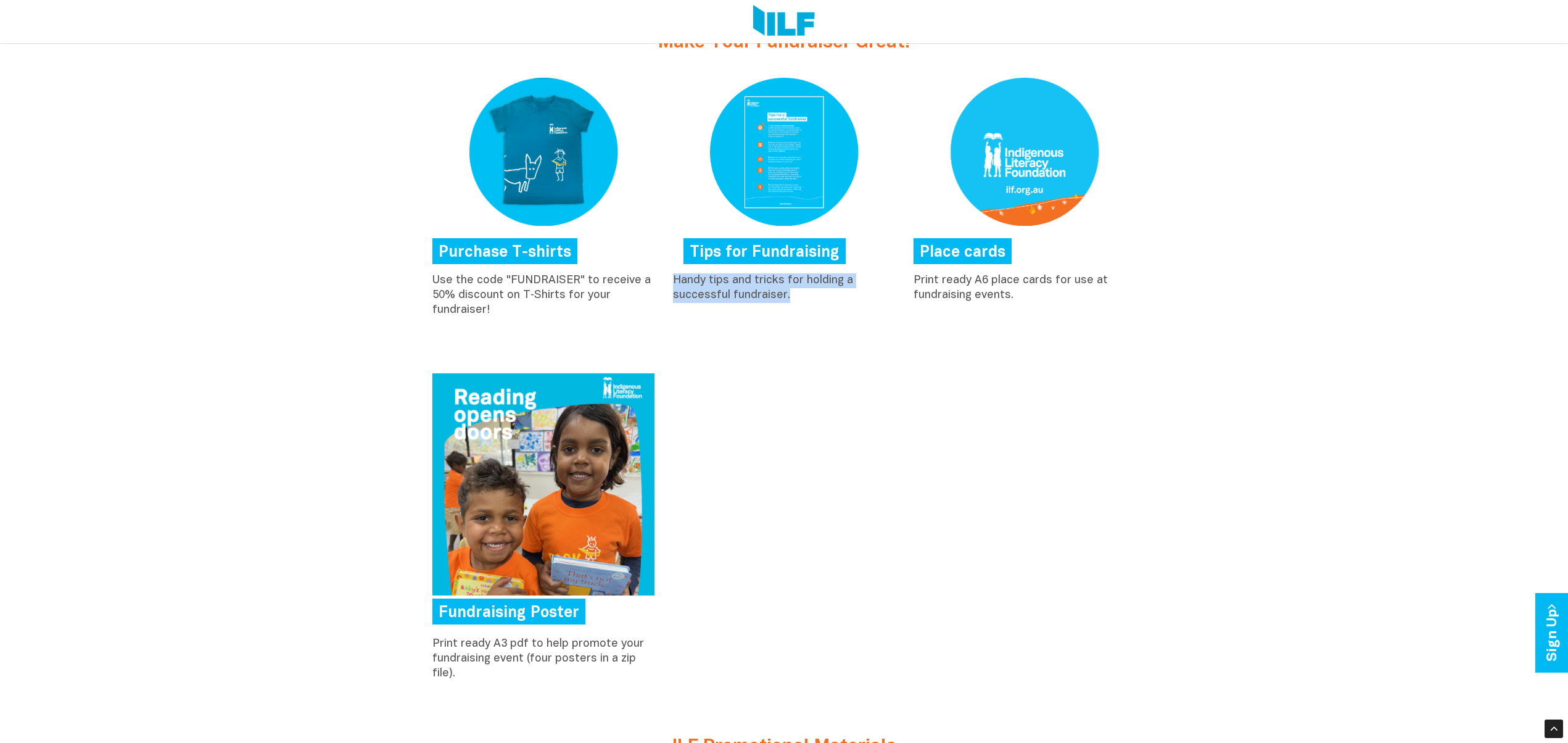
scroll to position [656, 0]
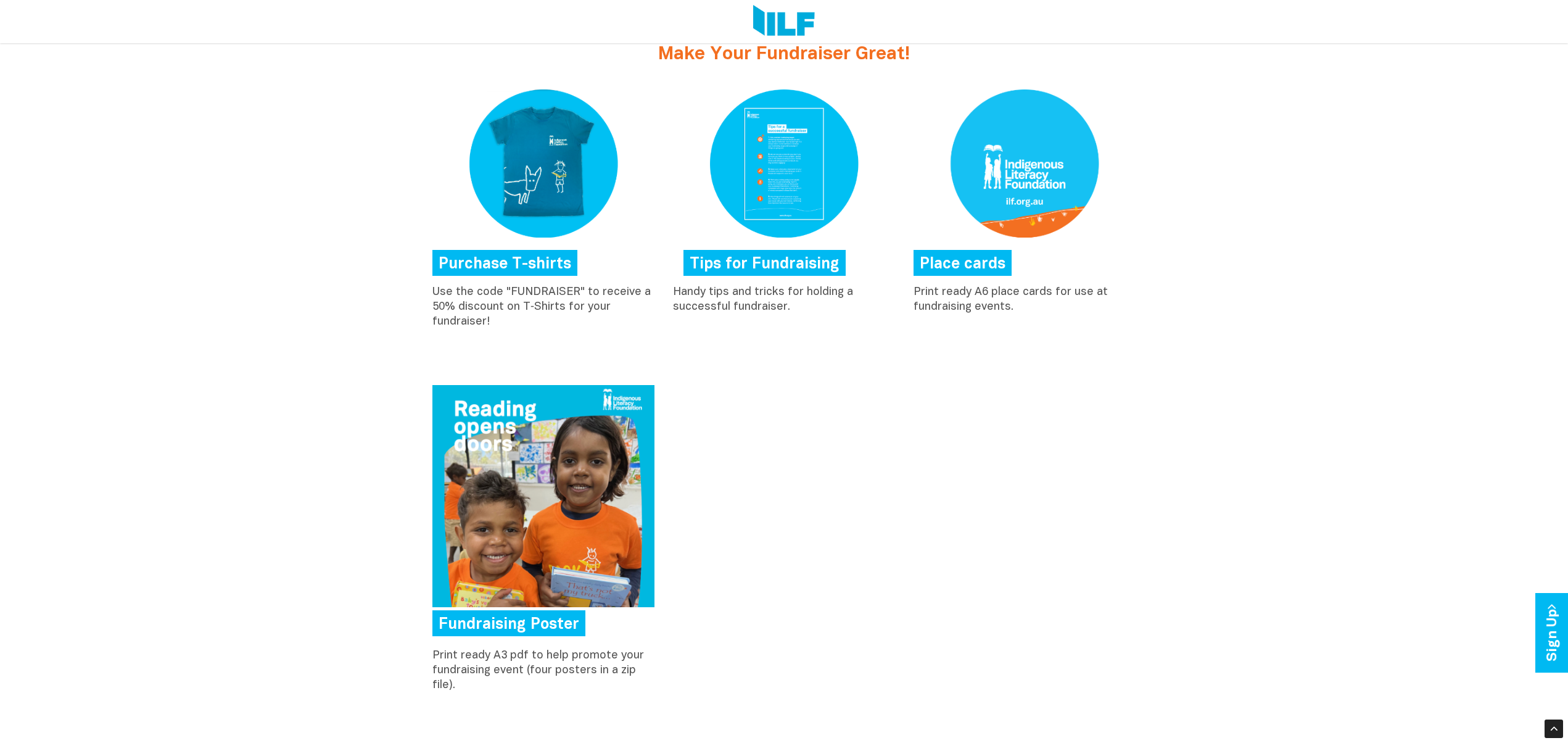
click at [964, 410] on div "Fundraising Poster Print ready A3 pdf to help promote your fundraising event (f…" at bounding box center [784, 542] width 722 height 314
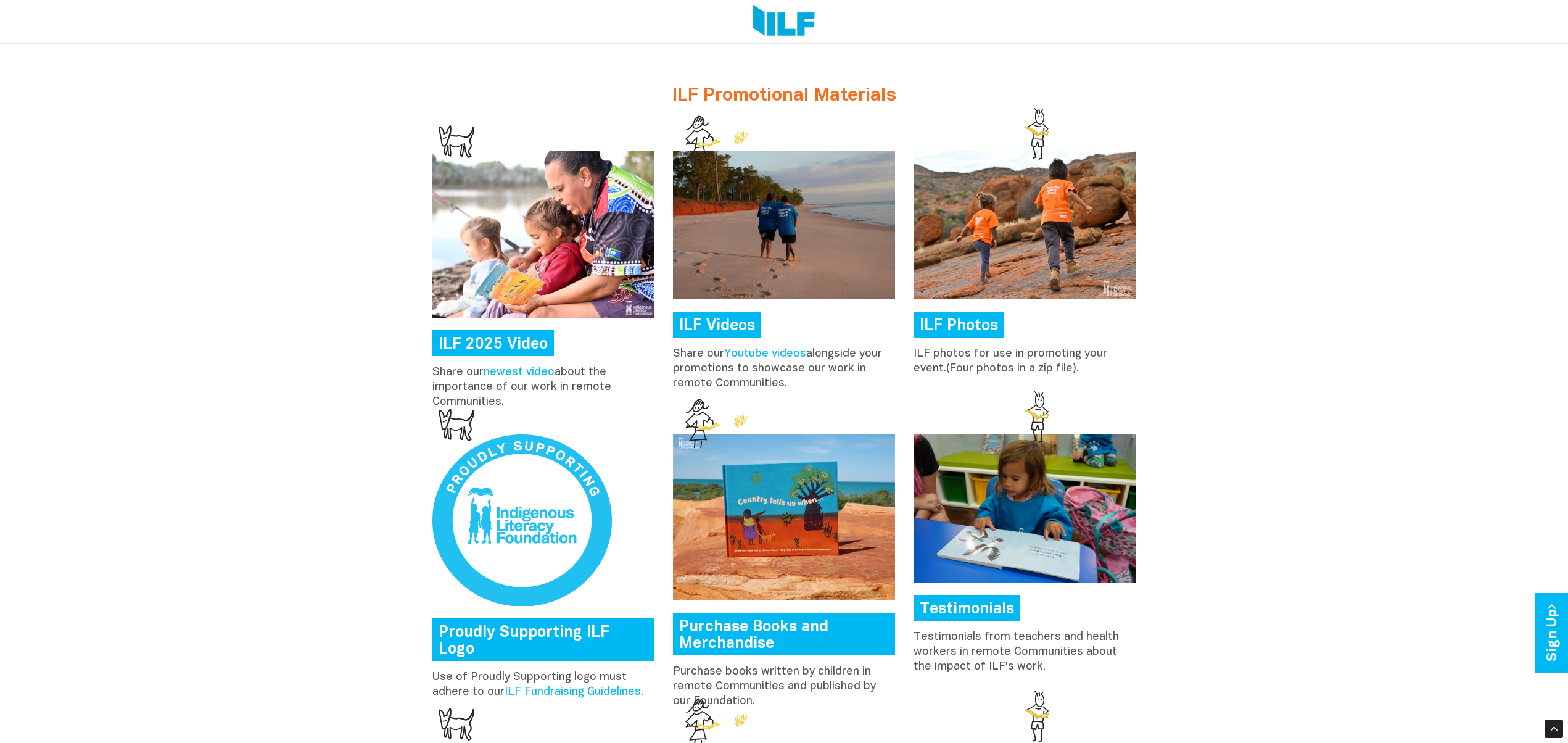
scroll to position [1316, 0]
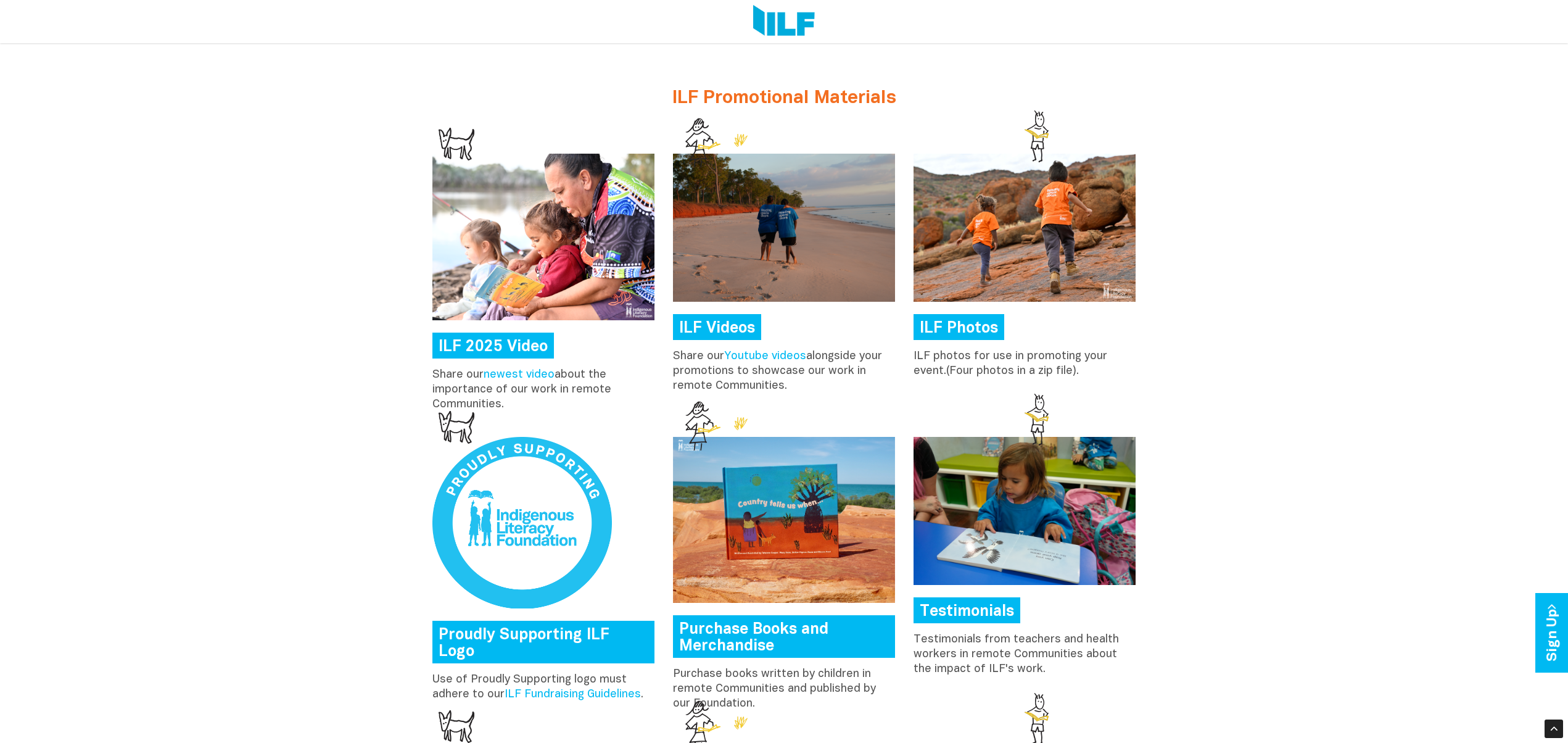
click at [1296, 334] on div "Make Your Fundraiser Great! Purchase T-shirts Use the code "FUNDRAISER" to rece…" at bounding box center [784, 51] width 1568 height 1352
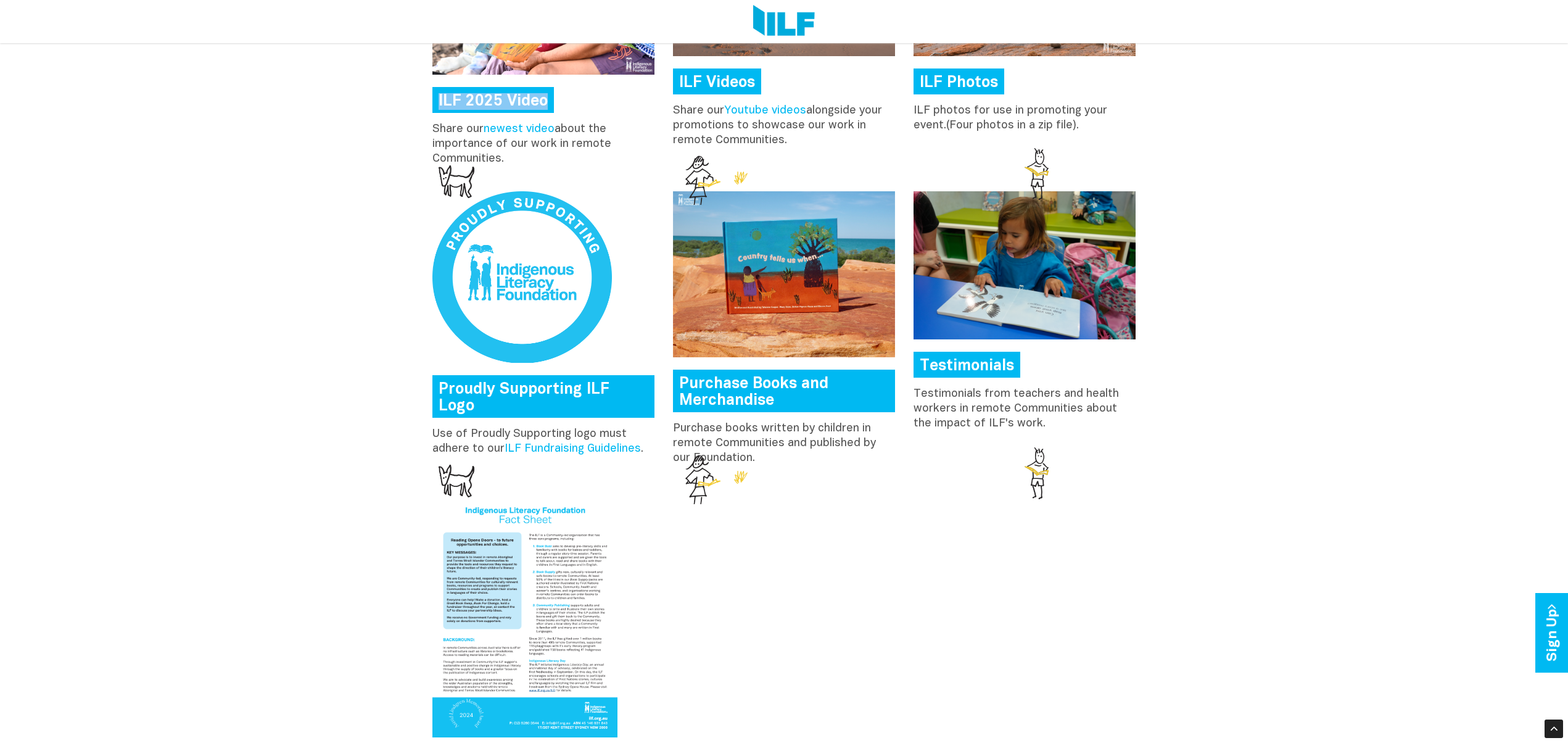
scroll to position [1564, 0]
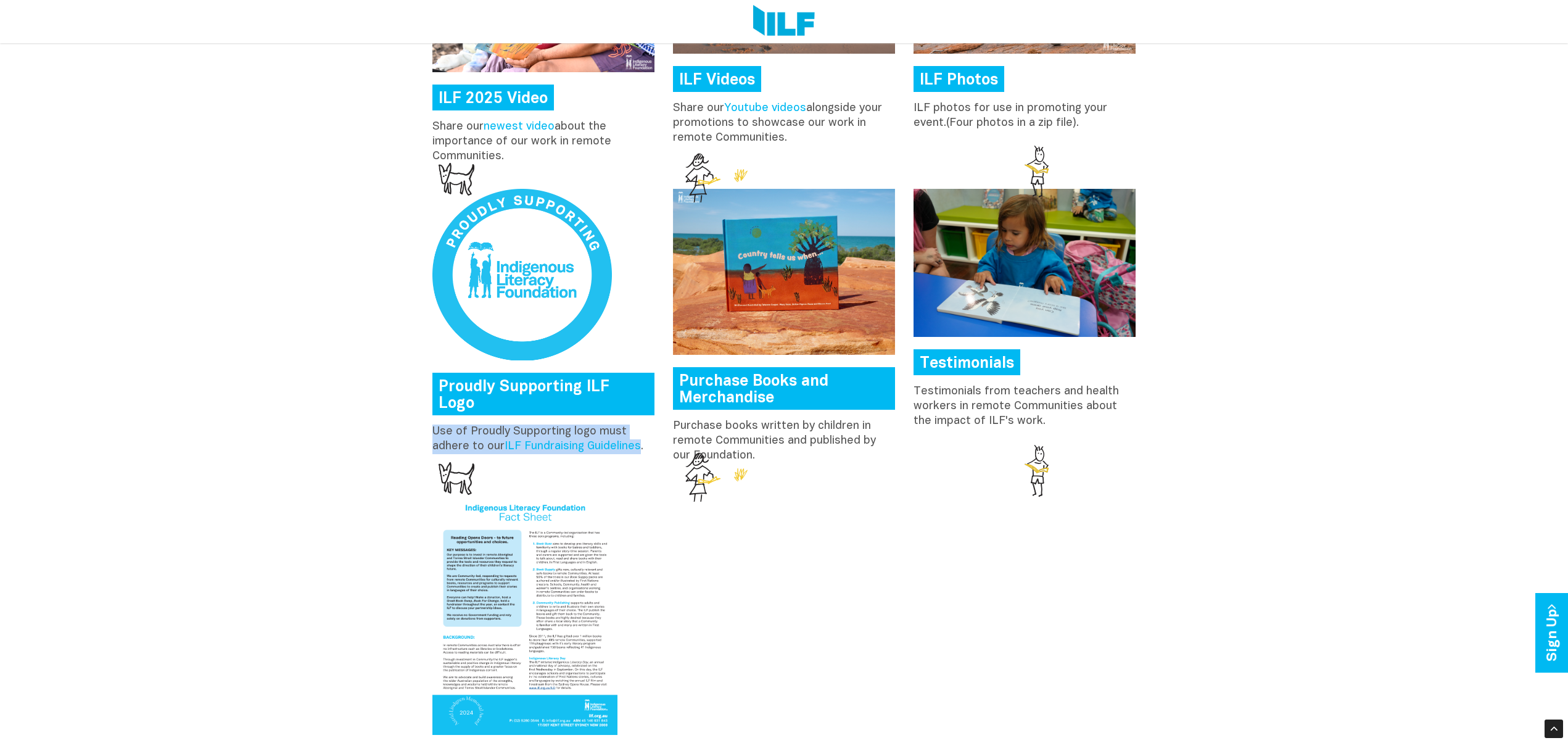
drag, startPoint x: 433, startPoint y: 412, endPoint x: 641, endPoint y: 433, distance: 209.1
click at [641, 433] on p "Use of Proudly Supporting logo must adhere to our ILF Fundraising Guidelines ." at bounding box center [543, 439] width 222 height 30
copy p "Use of Proudly Supporting logo must adhere to our ILF Fundraising Guidelines"
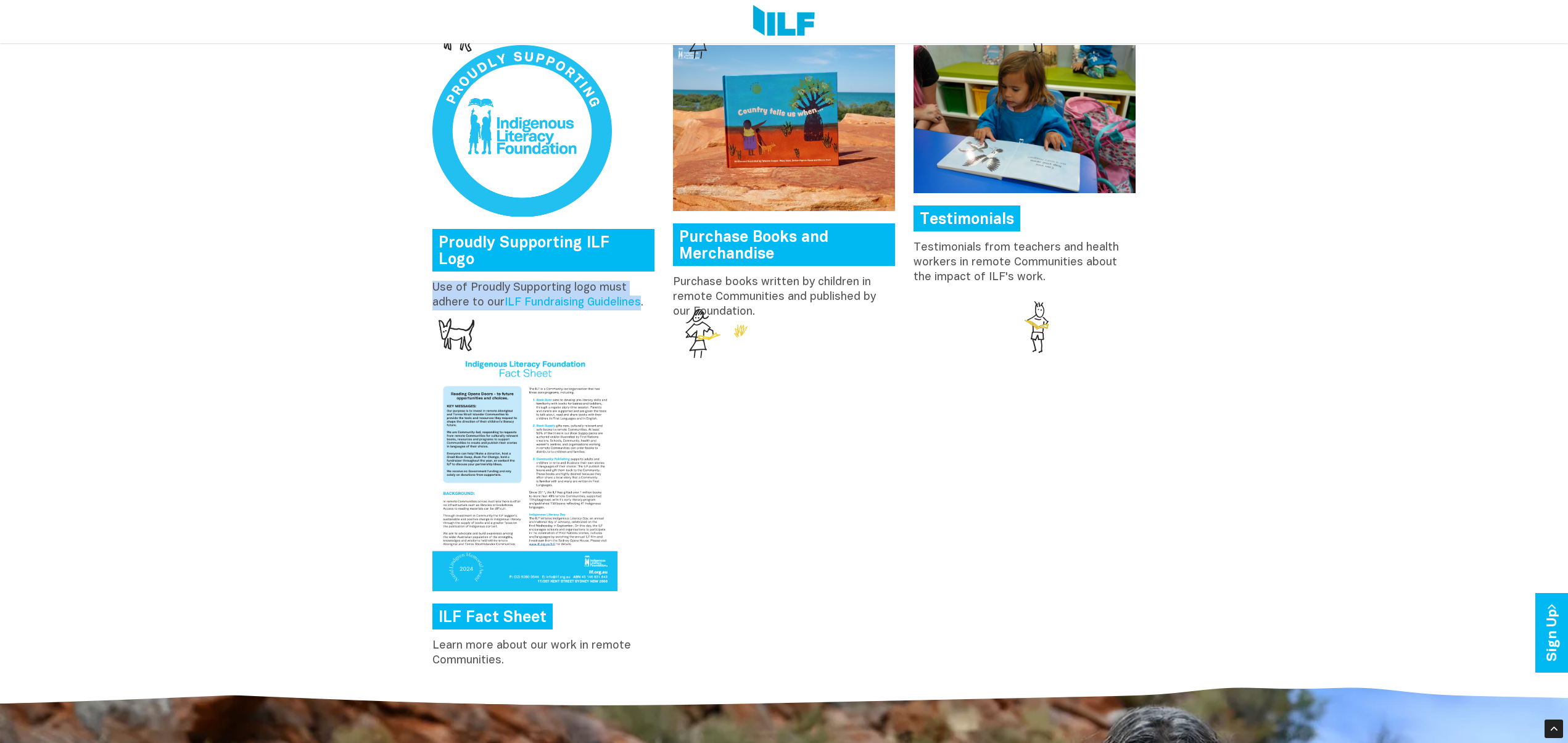
scroll to position [1746, 0]
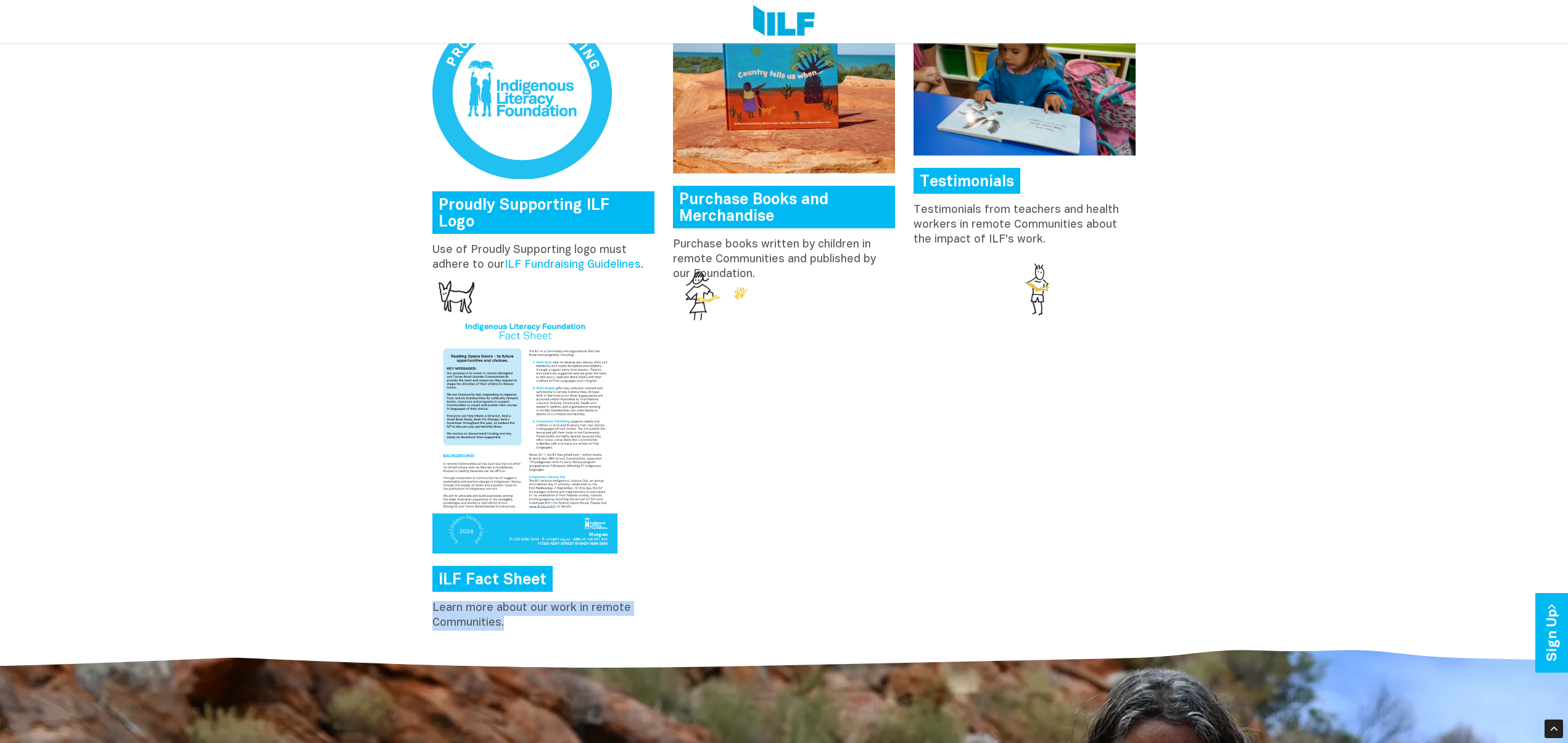
drag, startPoint x: 514, startPoint y: 623, endPoint x: 431, endPoint y: 606, distance: 84.7
click at [431, 606] on div "ILF Fact Sheet Learn more about our work in remote Communities." at bounding box center [543, 471] width 241 height 330
copy p "Learn more about our work in remote Communities."
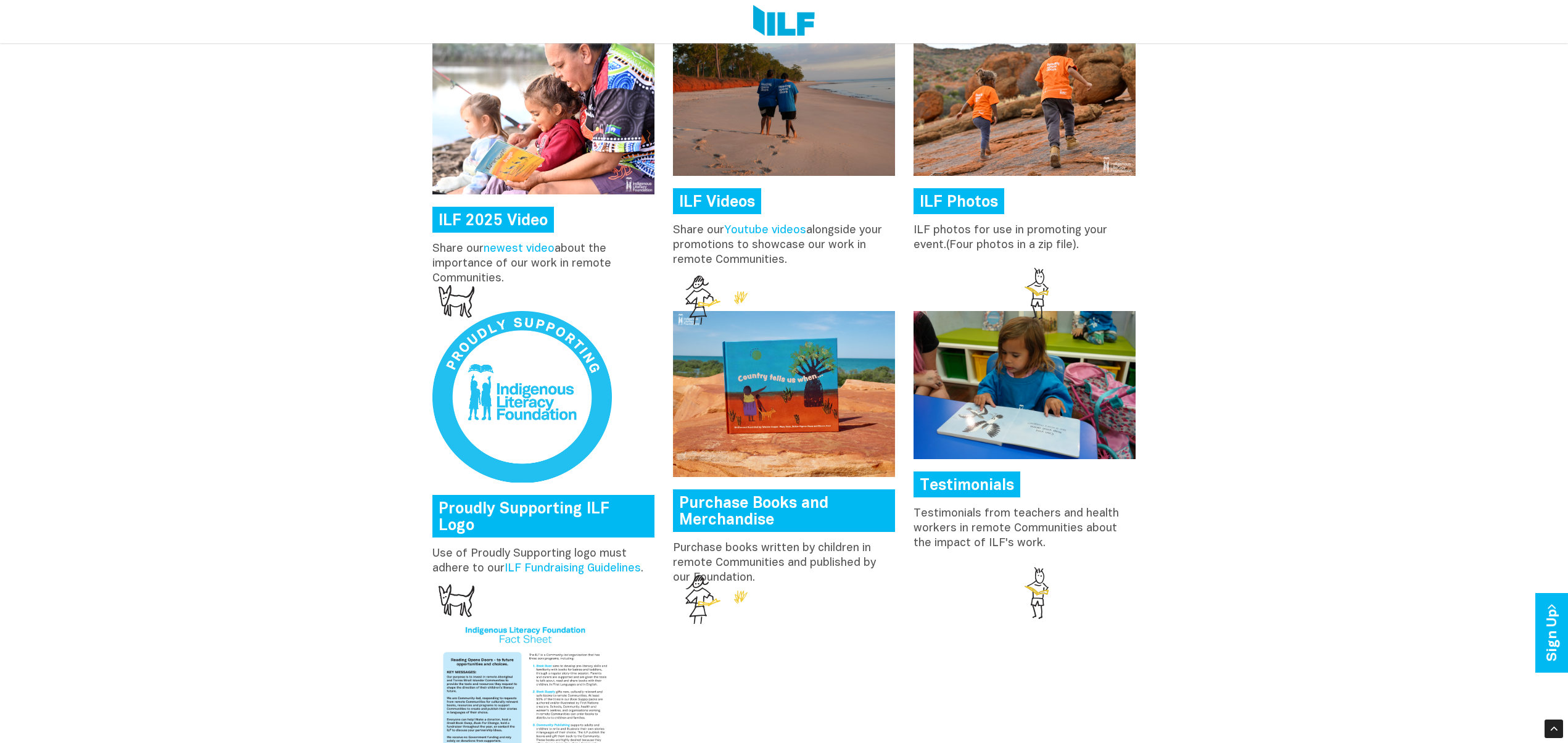
scroll to position [1446, 0]
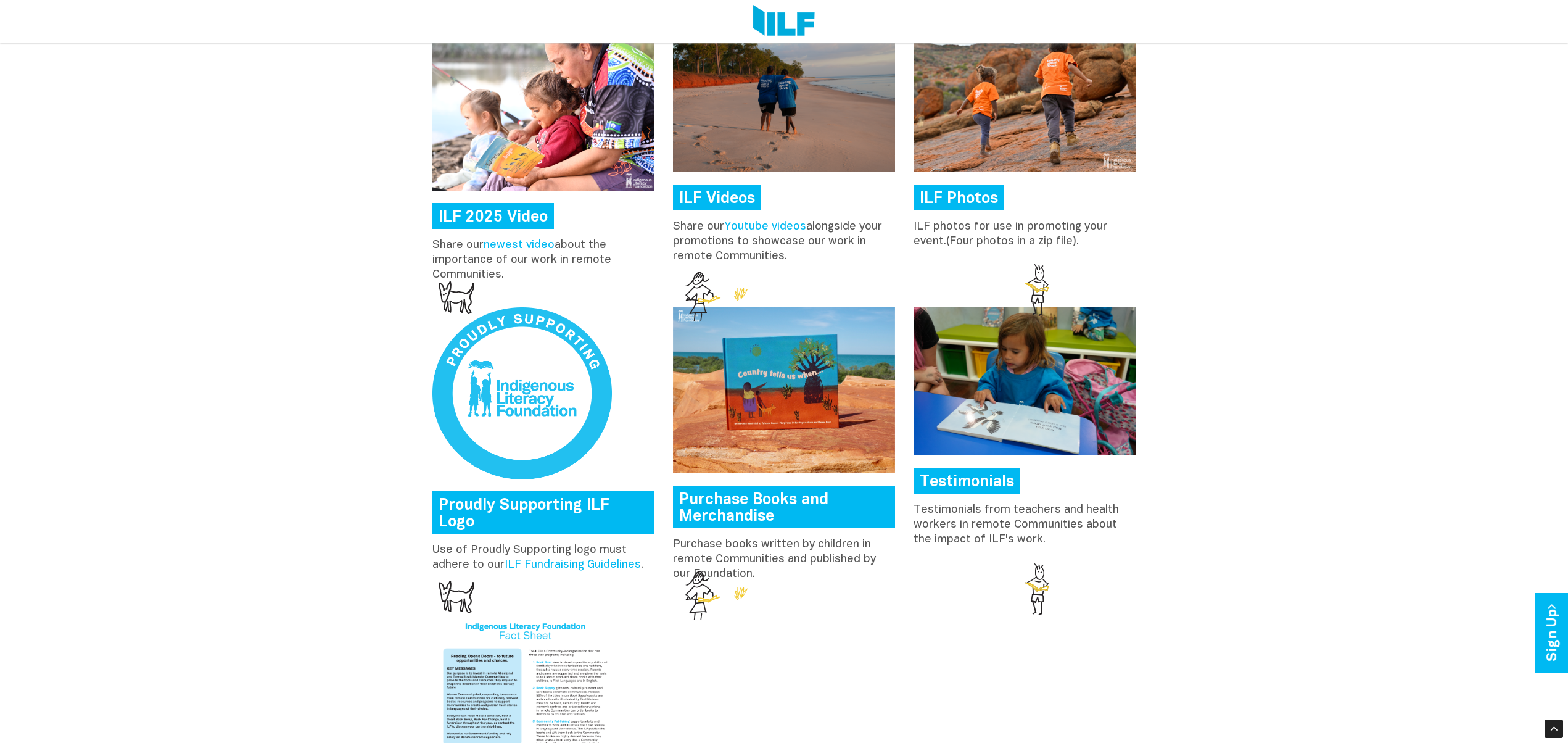
click at [484, 212] on link "ILF 2025 Video" at bounding box center [493, 216] width 121 height 26
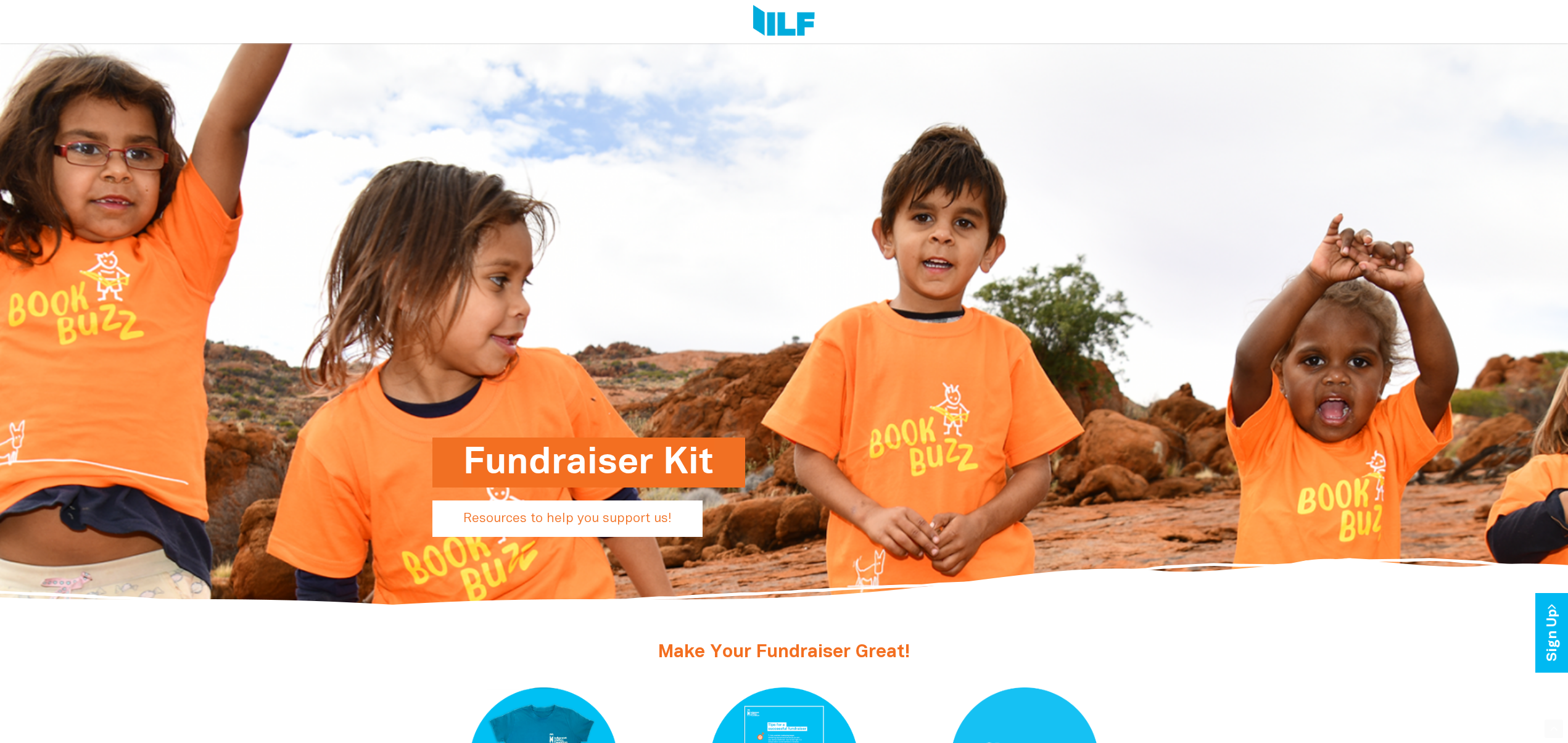
scroll to position [446, 0]
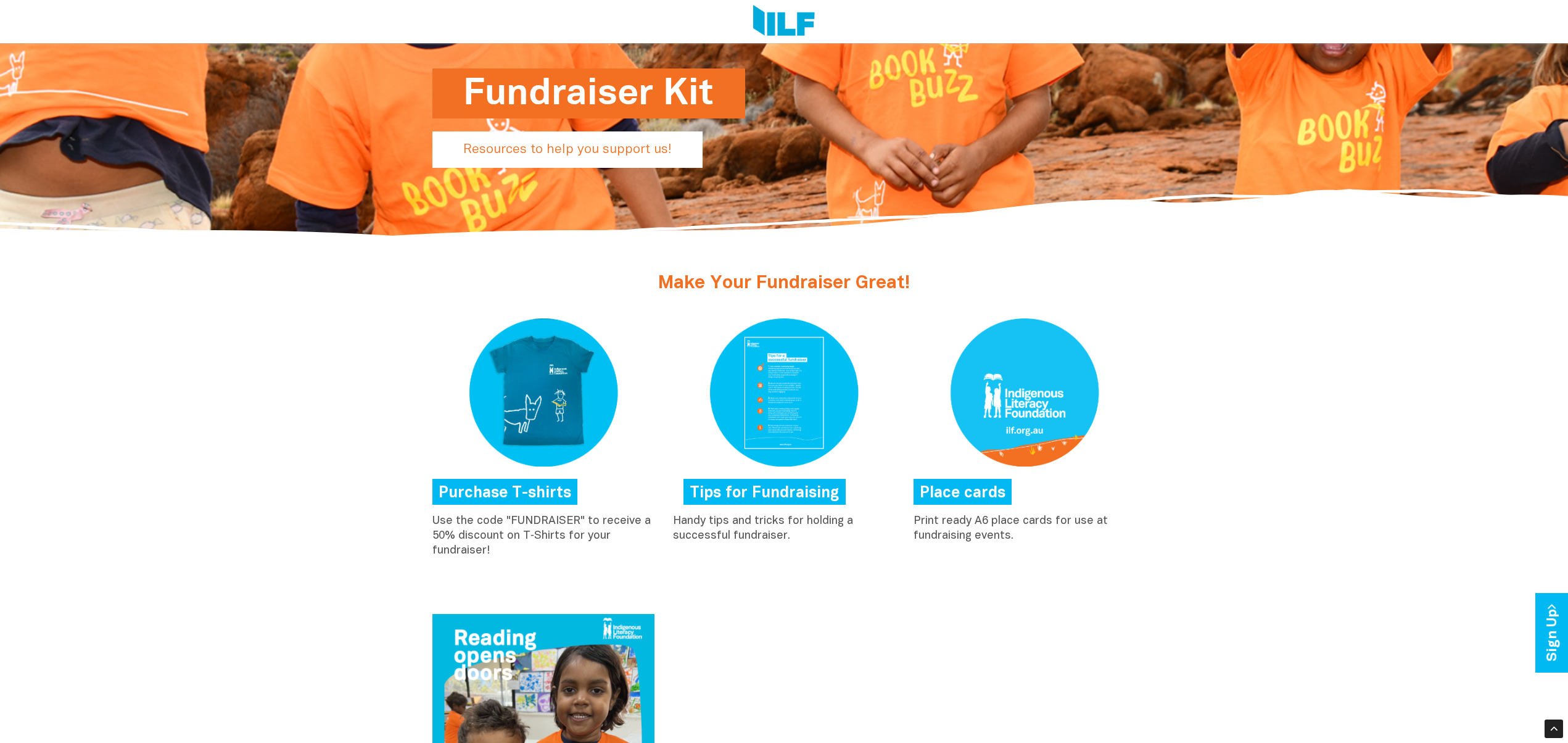
scroll to position [421, 0]
